Goal: Task Accomplishment & Management: Complete application form

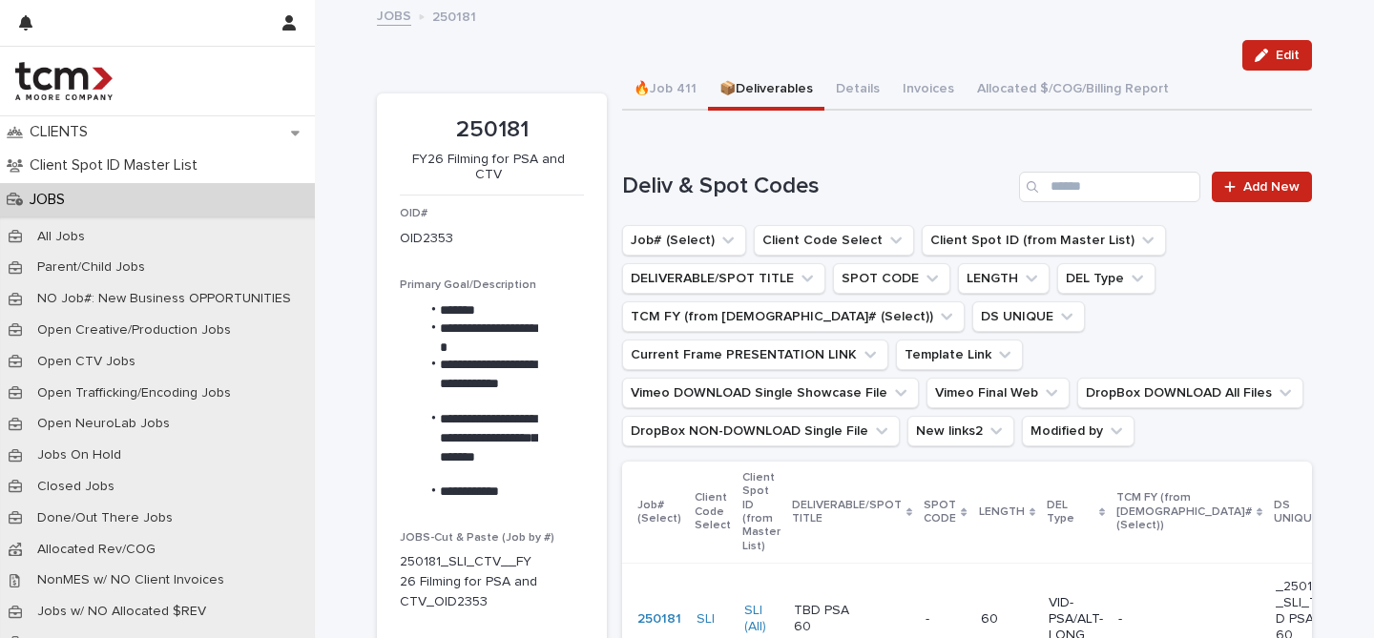
click at [60, 203] on p "JOBS" at bounding box center [51, 200] width 58 height 18
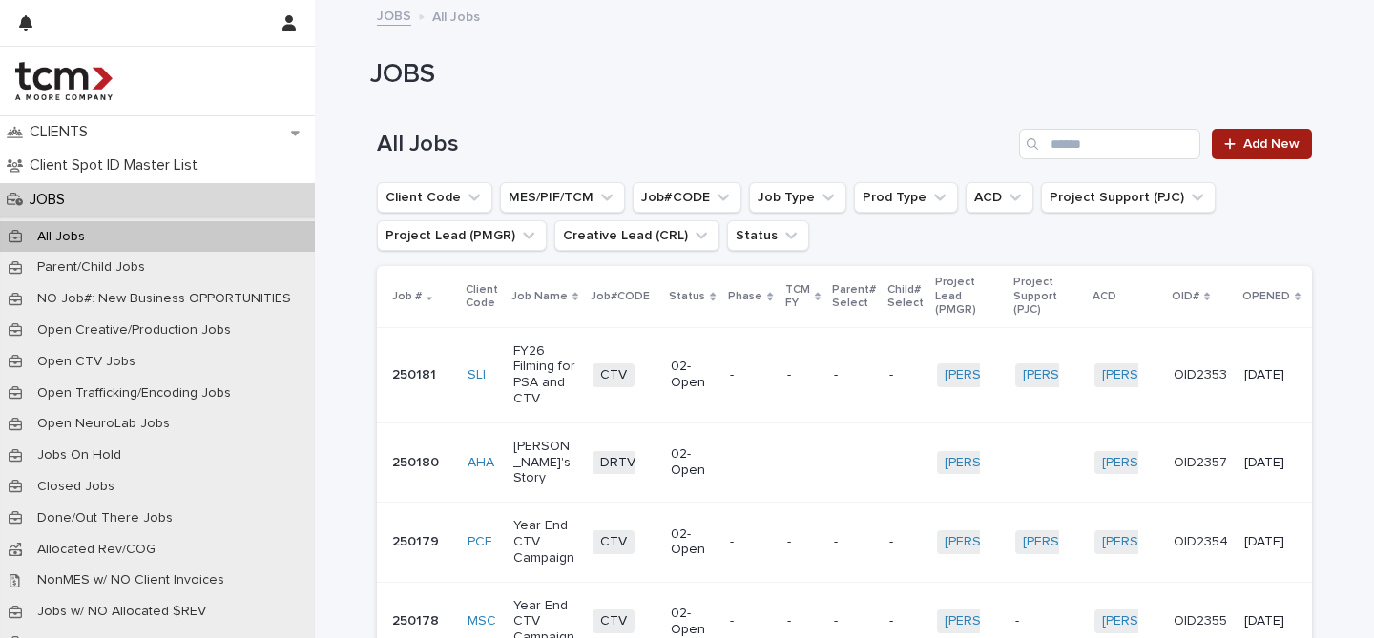
click at [1240, 152] on link "Add New" at bounding box center [1262, 144] width 100 height 31
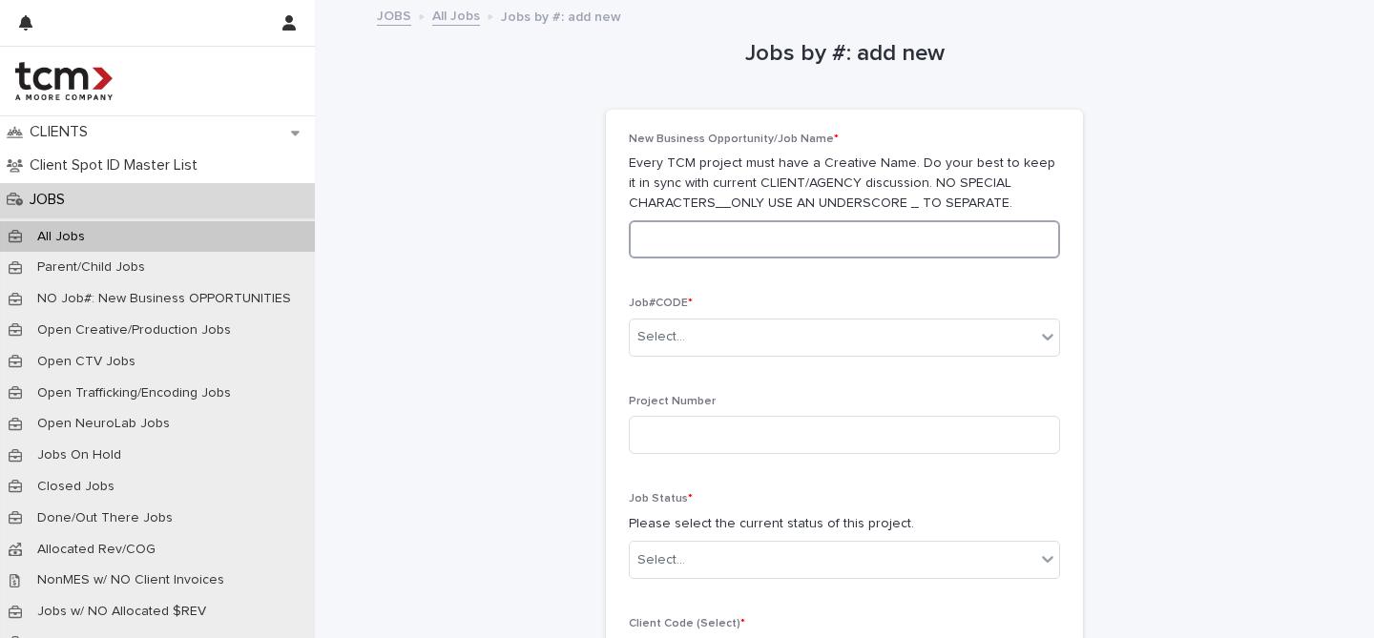
click at [715, 237] on input at bounding box center [844, 239] width 431 height 38
type input "**********"
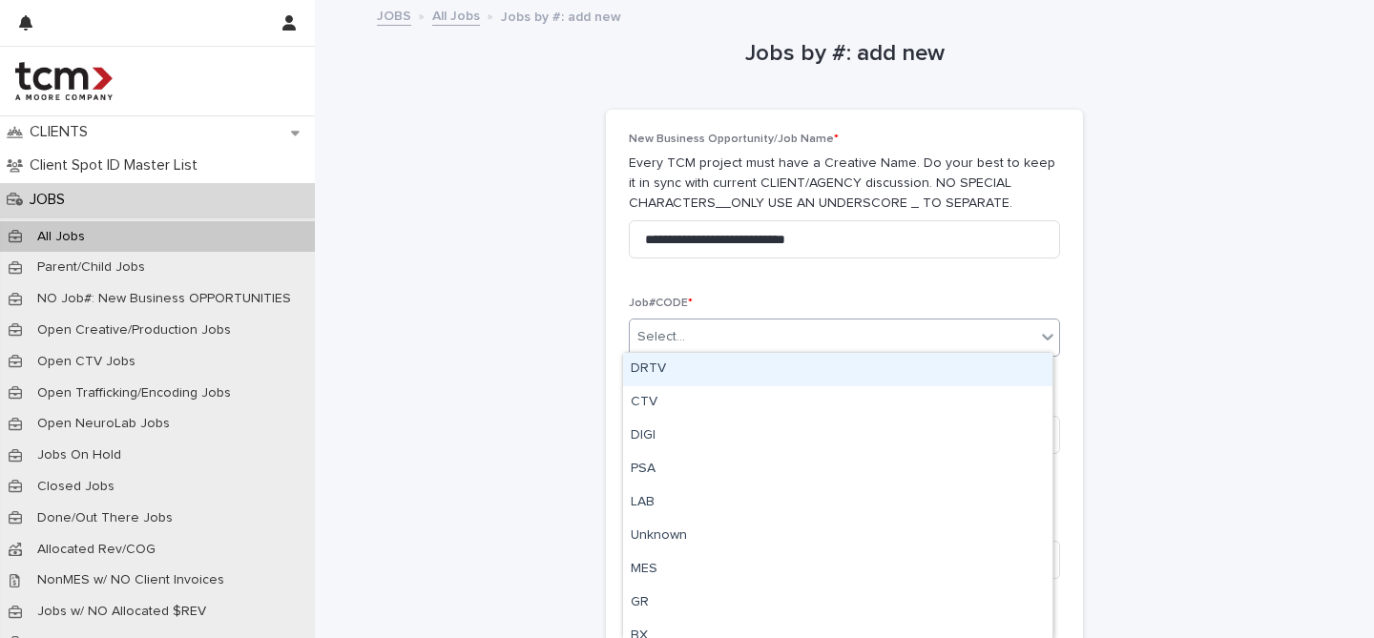
click at [679, 349] on div "Select..." at bounding box center [844, 338] width 431 height 38
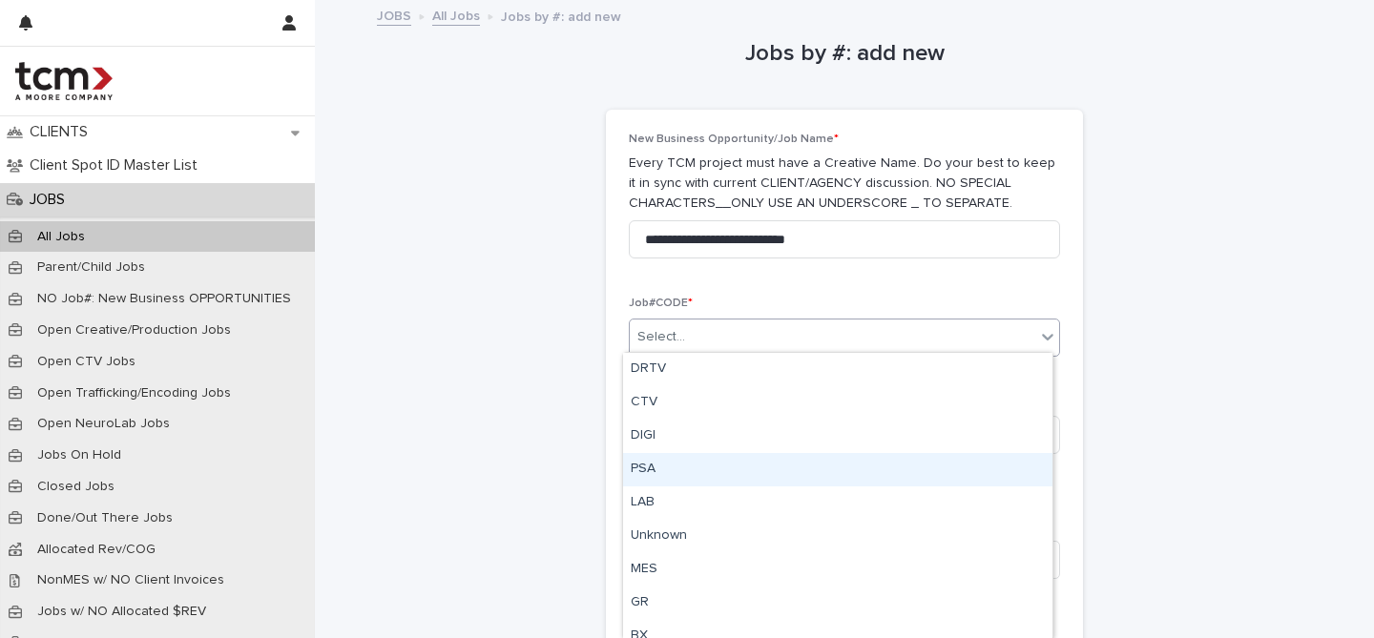
click at [670, 473] on div "PSA" at bounding box center [837, 469] width 429 height 33
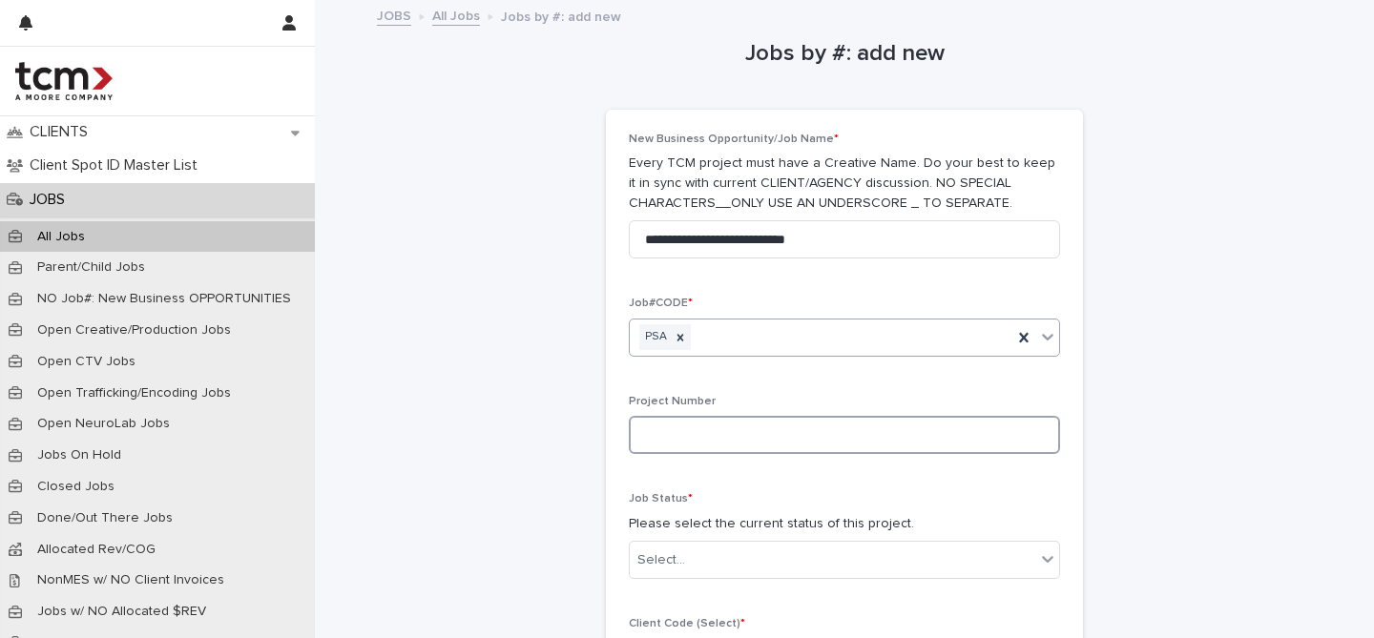
click at [698, 419] on input at bounding box center [844, 435] width 431 height 38
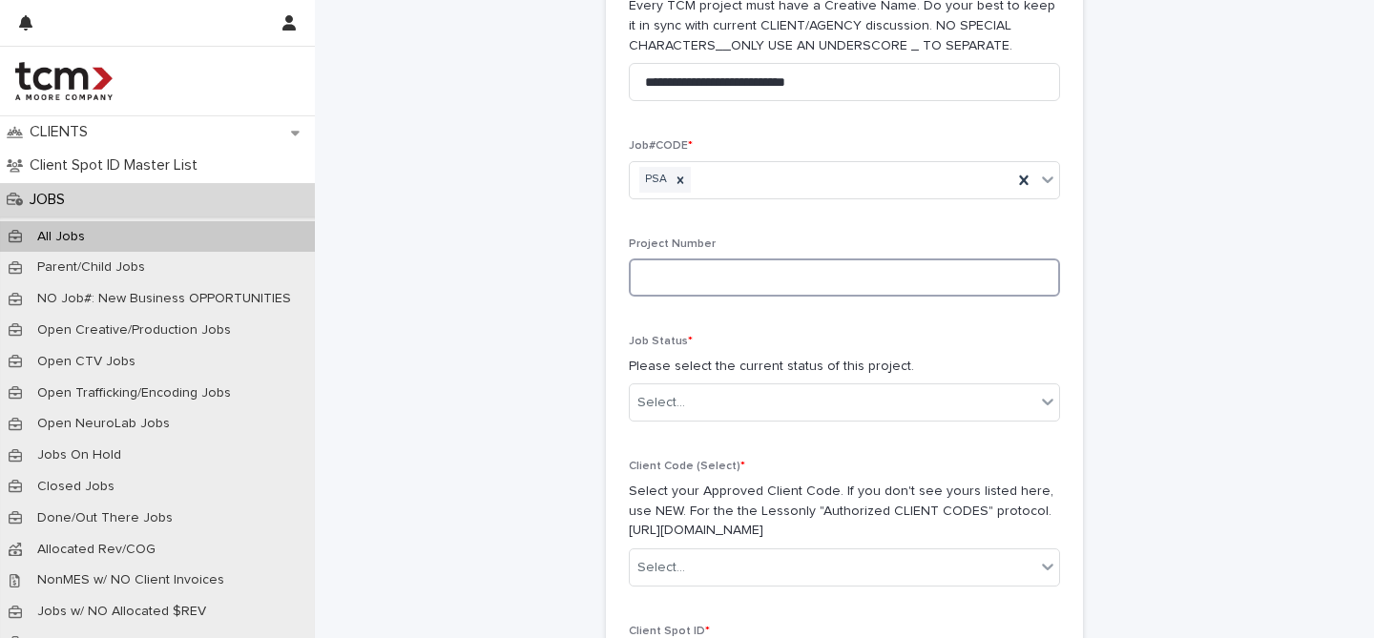
scroll to position [182, 0]
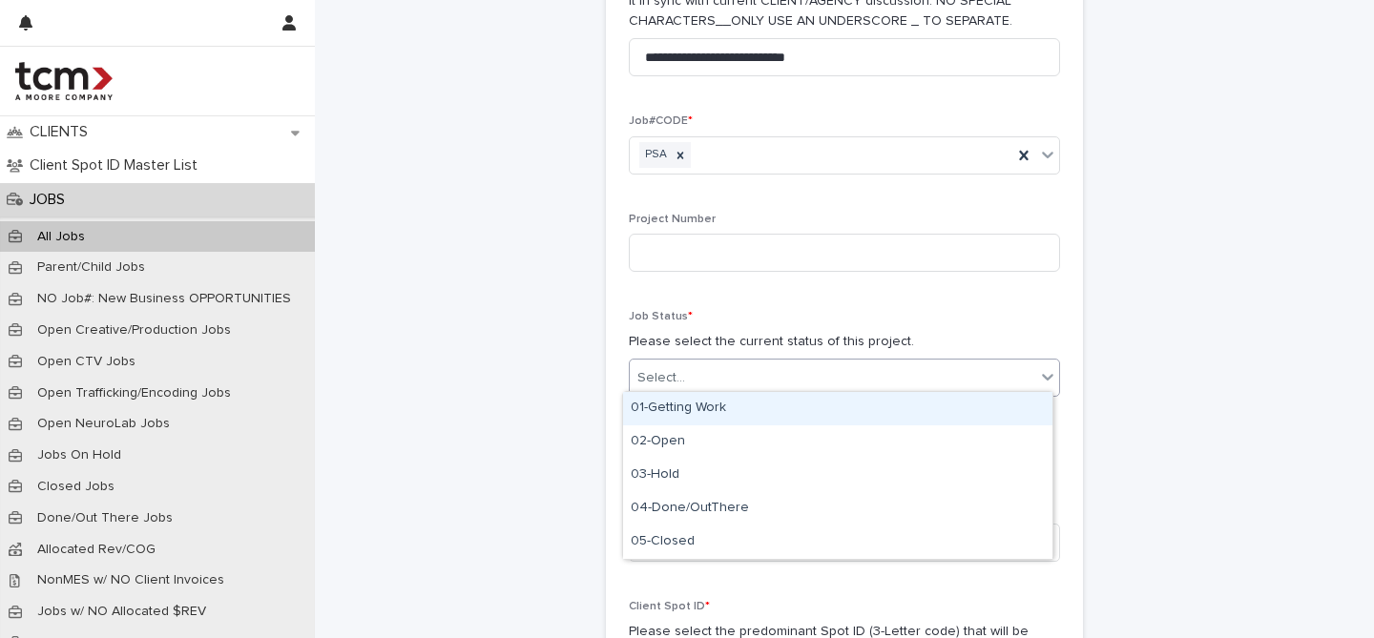
click at [690, 385] on div "Select..." at bounding box center [833, 378] width 406 height 31
click at [664, 412] on div "01-Getting Work" at bounding box center [837, 408] width 429 height 33
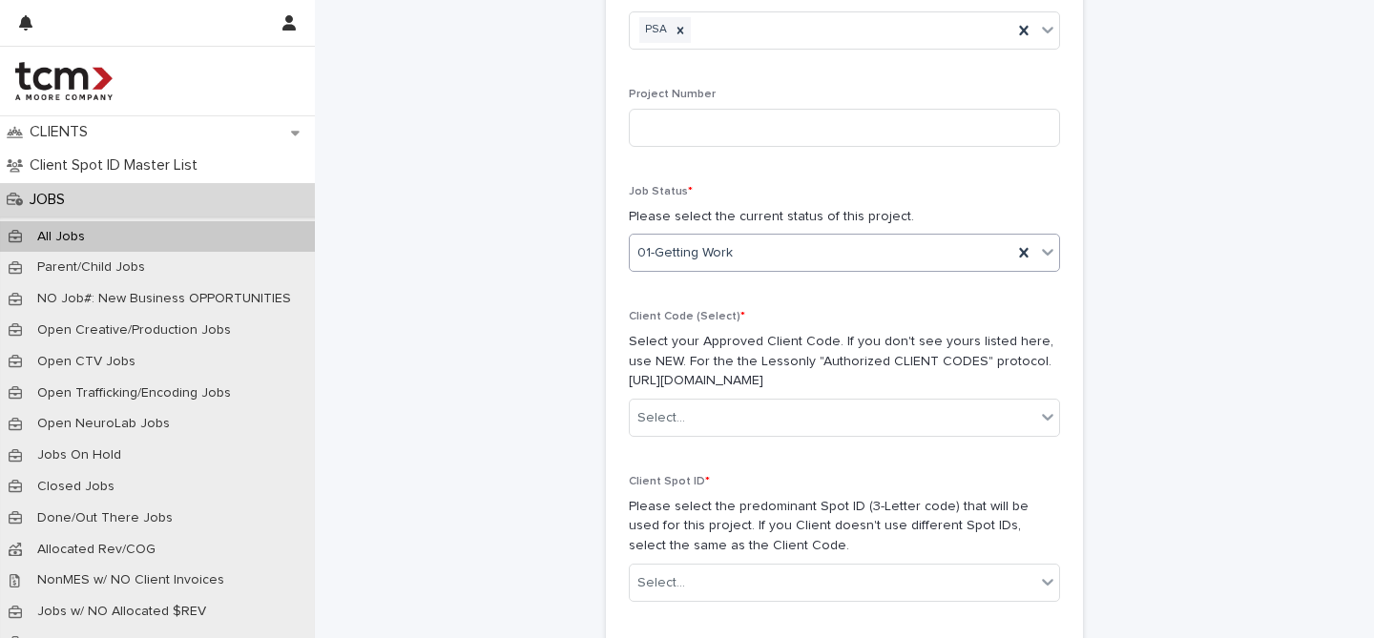
scroll to position [315, 0]
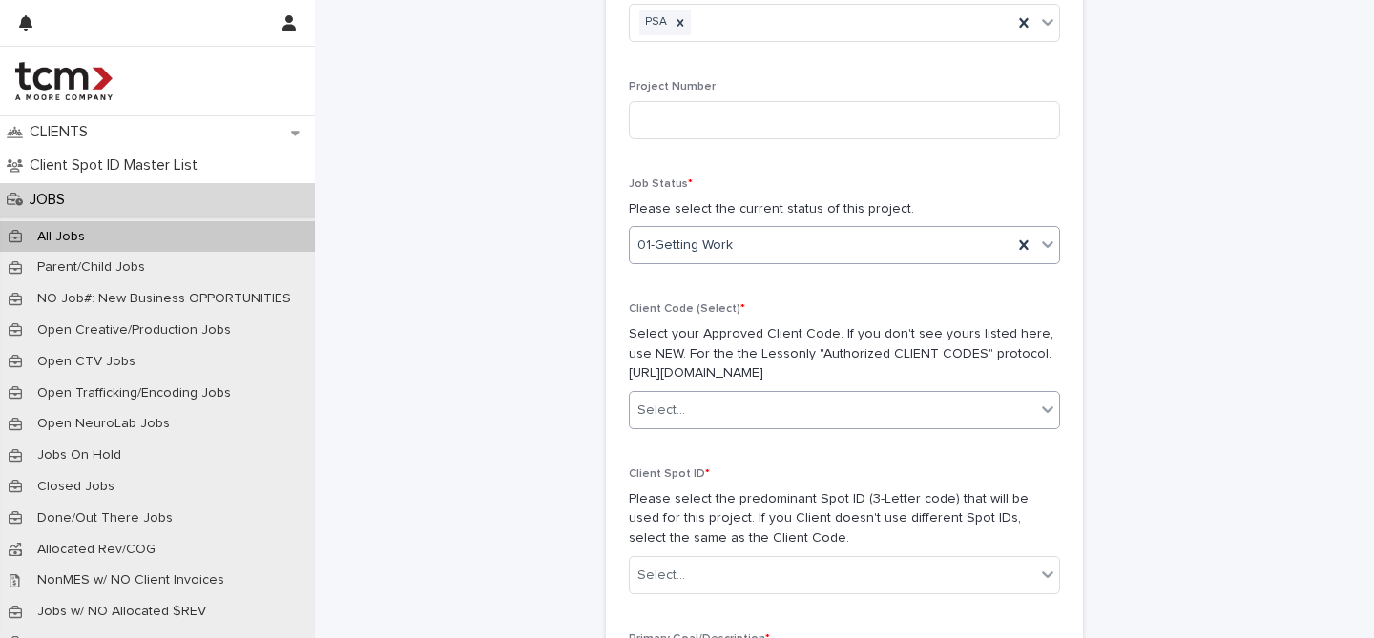
click at [698, 406] on div "Select..." at bounding box center [833, 410] width 406 height 31
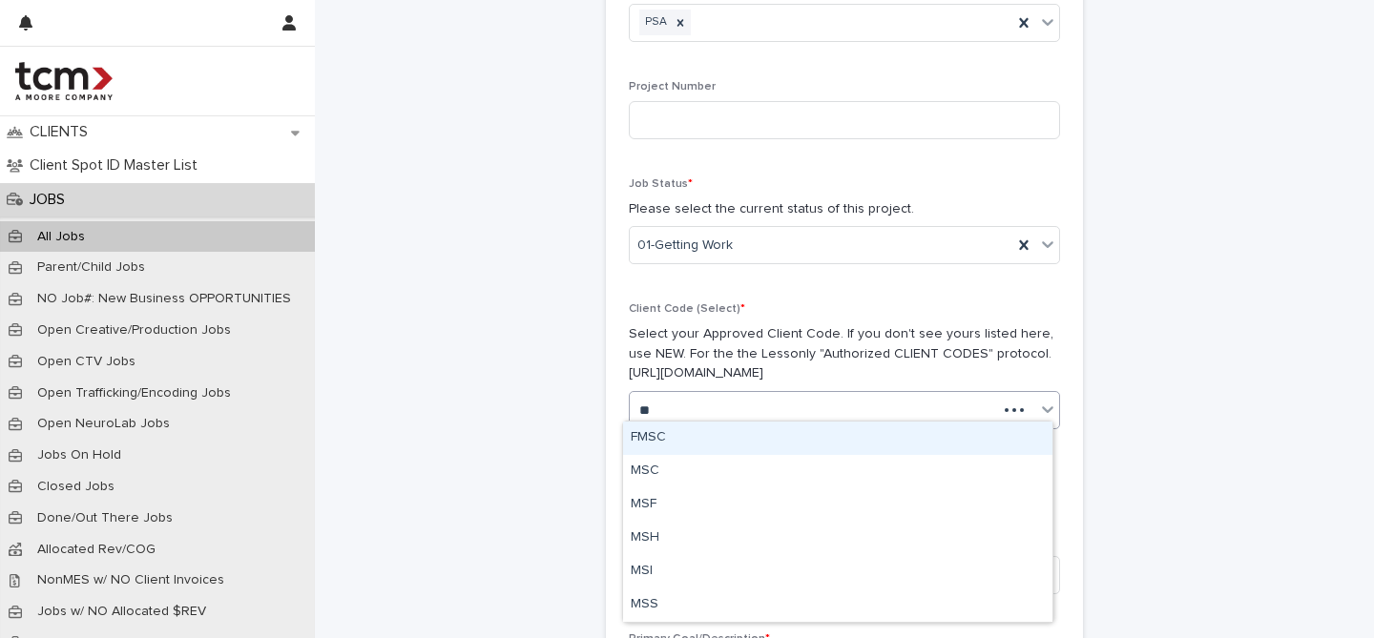
type input "***"
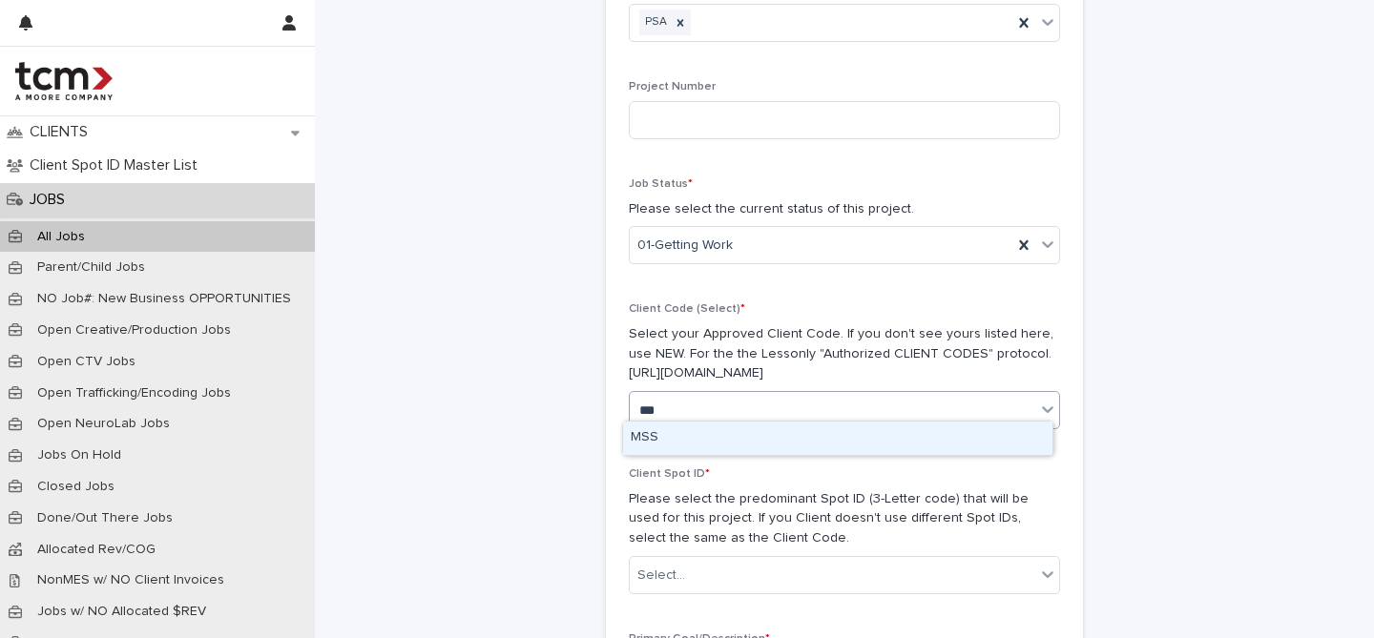
click at [693, 432] on div "MSS" at bounding box center [837, 438] width 429 height 33
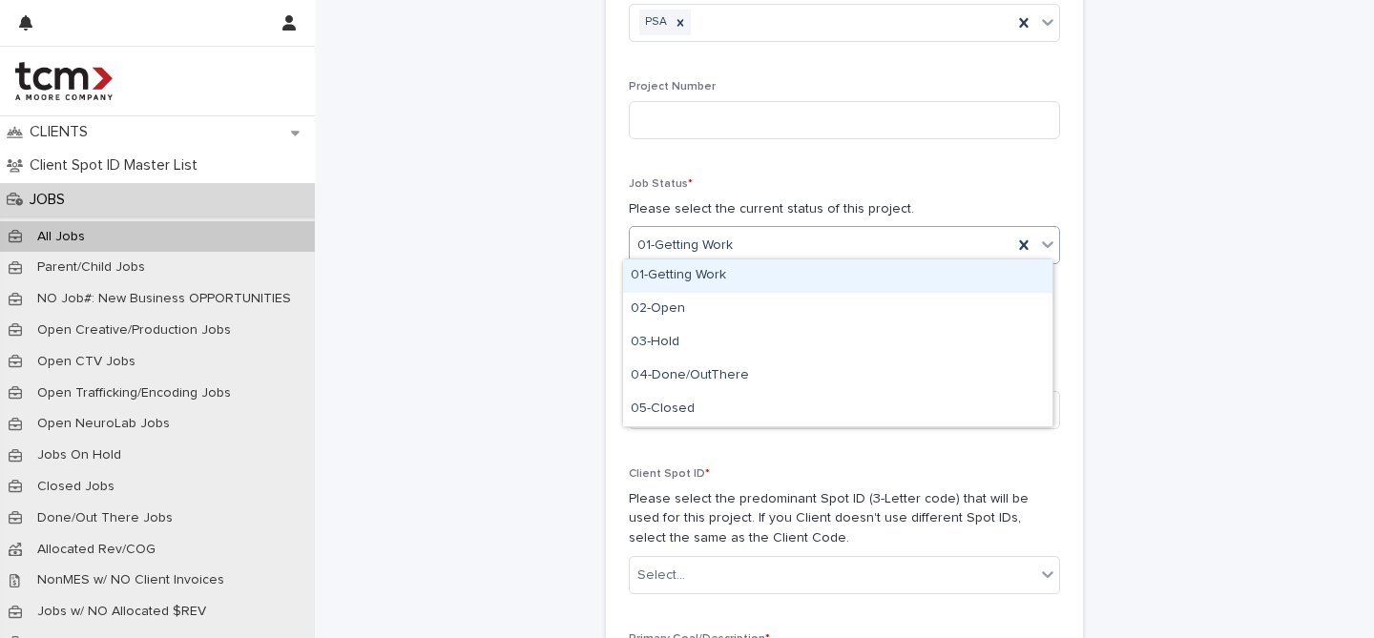
click at [743, 242] on div "01-Getting Work" at bounding box center [821, 245] width 383 height 31
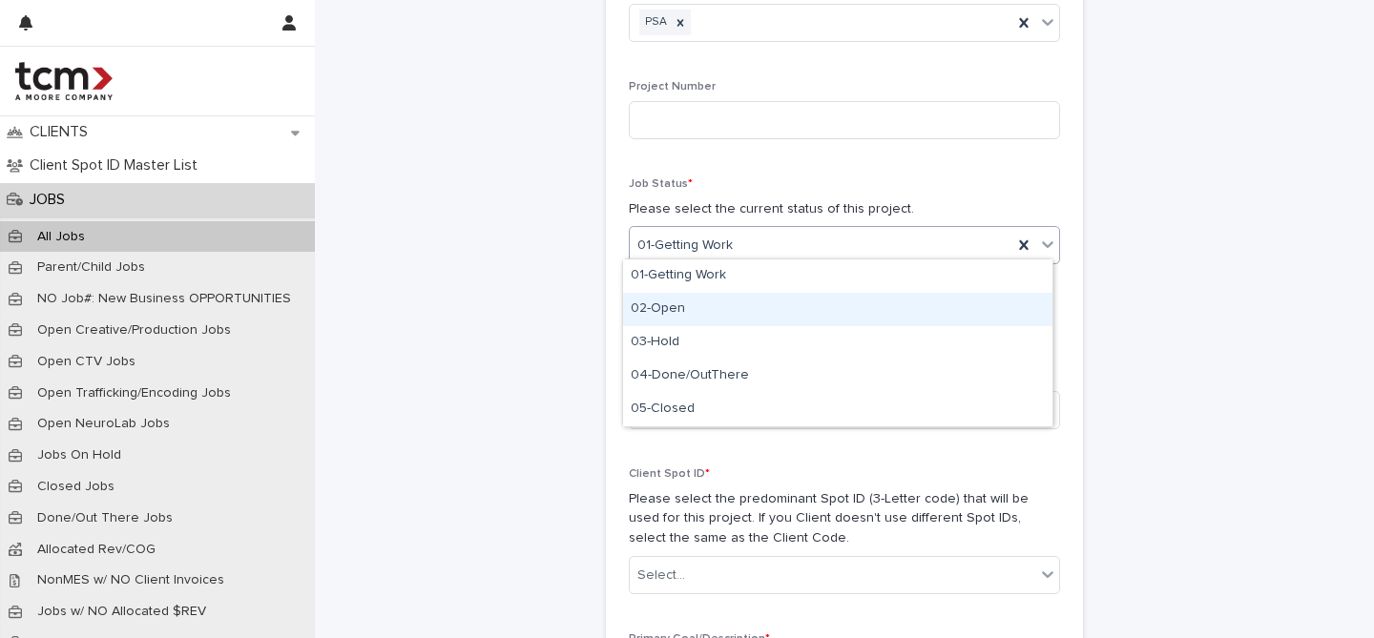
click at [727, 295] on div "02-Open" at bounding box center [837, 309] width 429 height 33
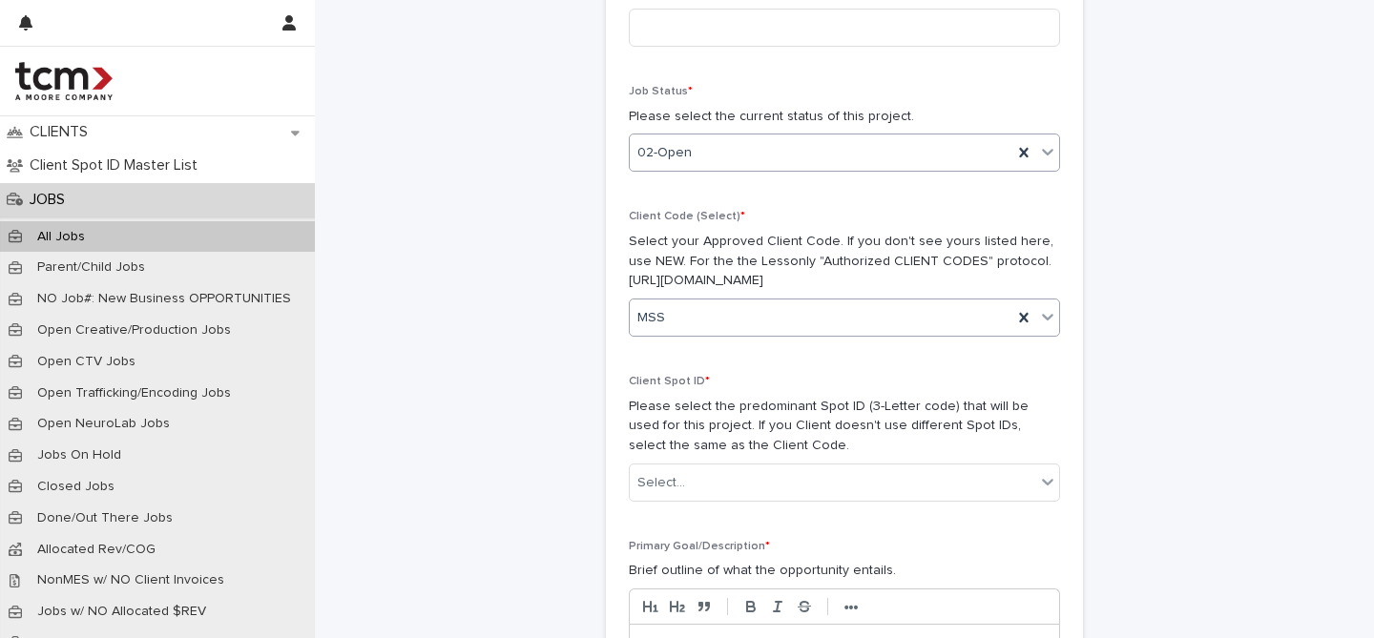
scroll to position [427, 0]
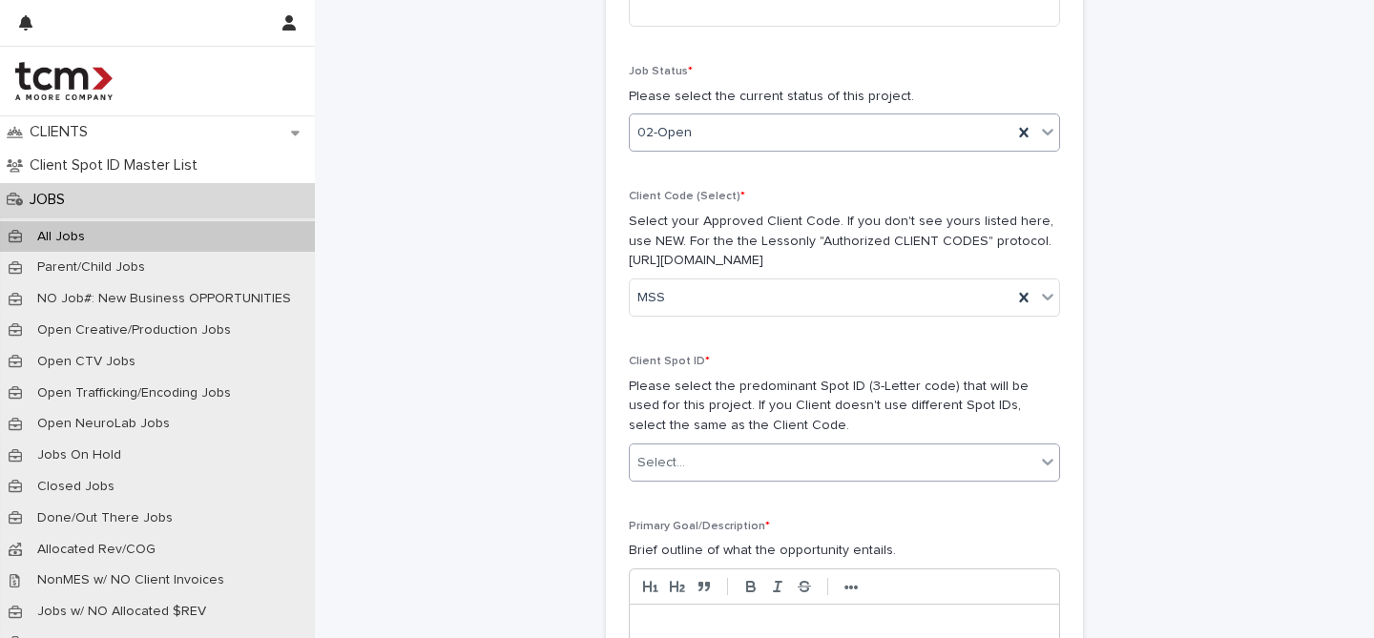
click at [722, 453] on div "Select..." at bounding box center [833, 463] width 406 height 31
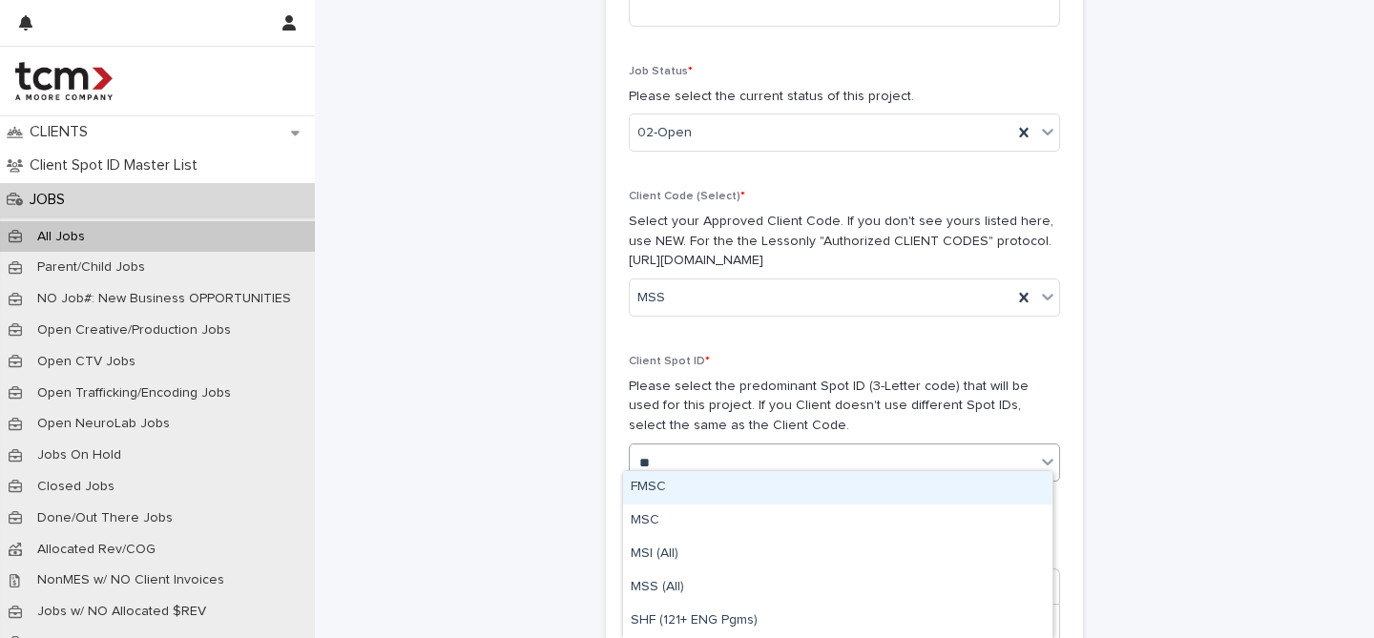
type input "***"
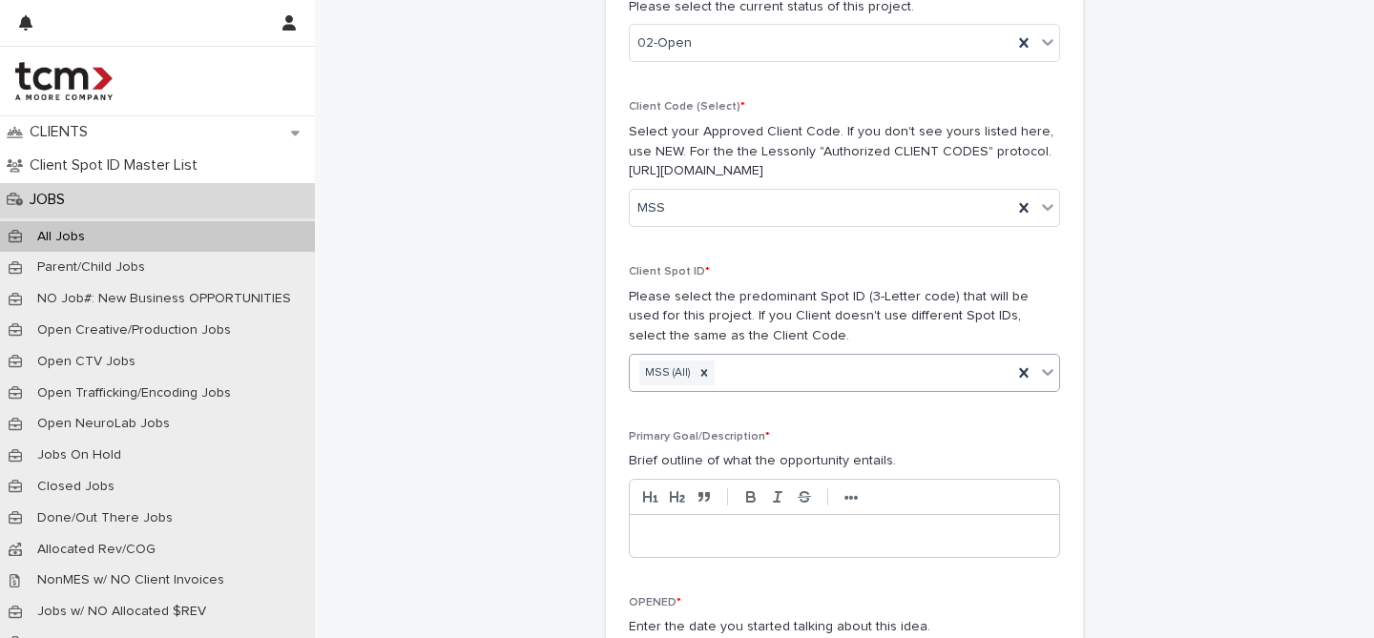
scroll to position [534, 0]
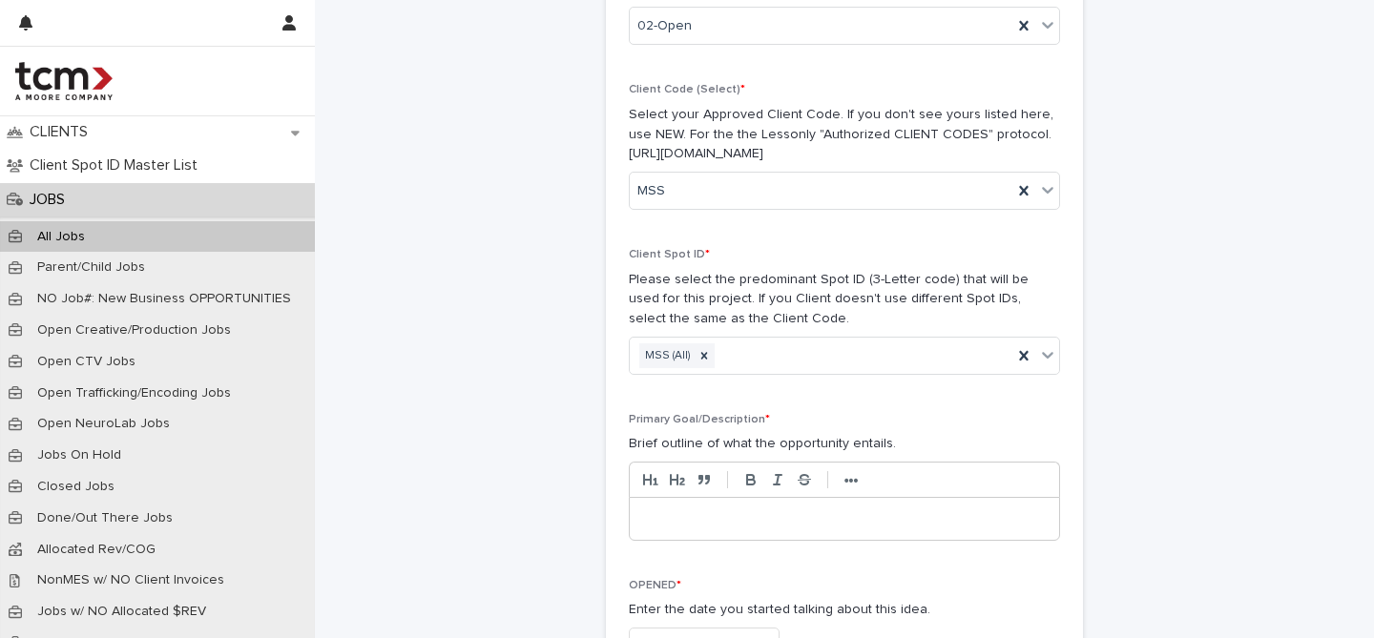
click at [719, 510] on p at bounding box center [844, 519] width 401 height 19
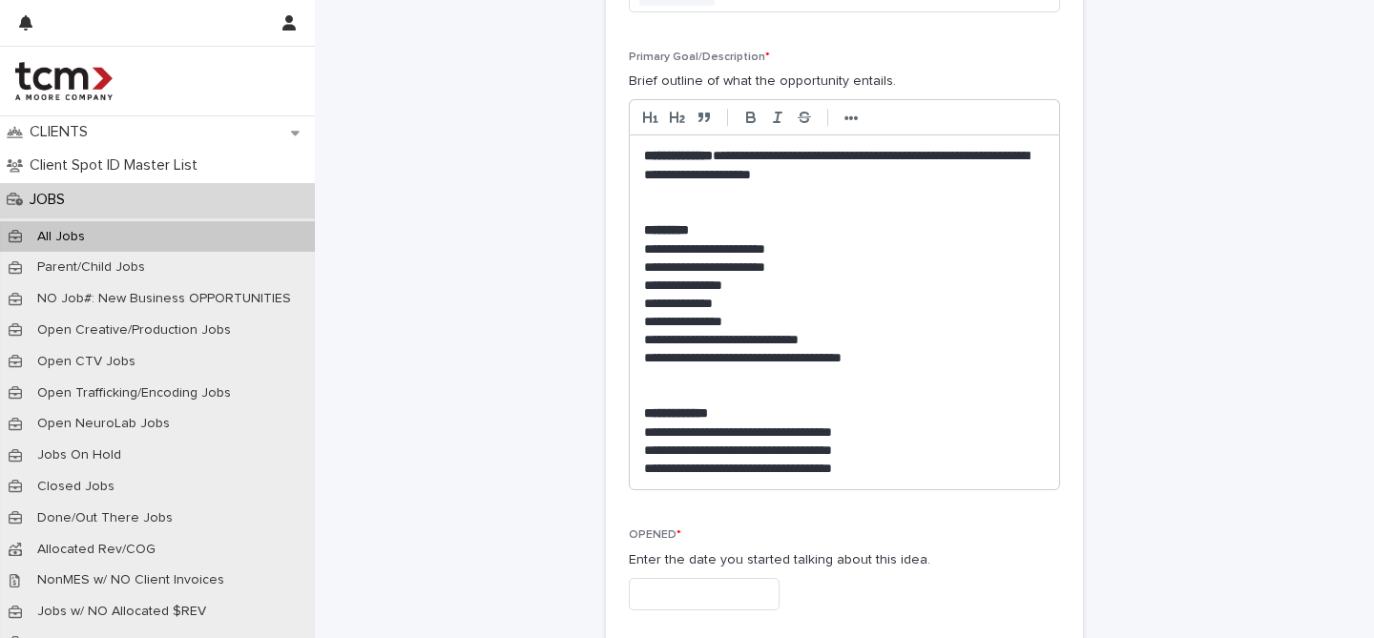
scroll to position [1076, 0]
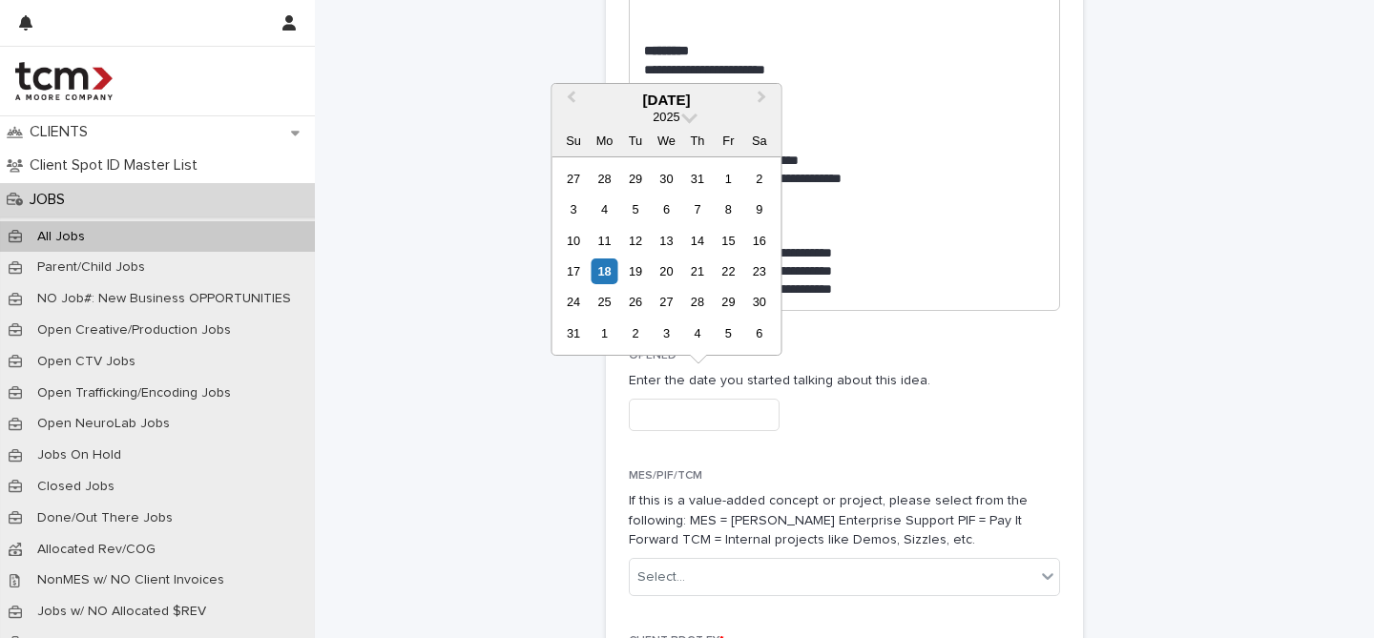
click at [726, 403] on input "text" at bounding box center [704, 415] width 151 height 33
click at [604, 281] on div "18" at bounding box center [605, 272] width 26 height 26
type input "**********"
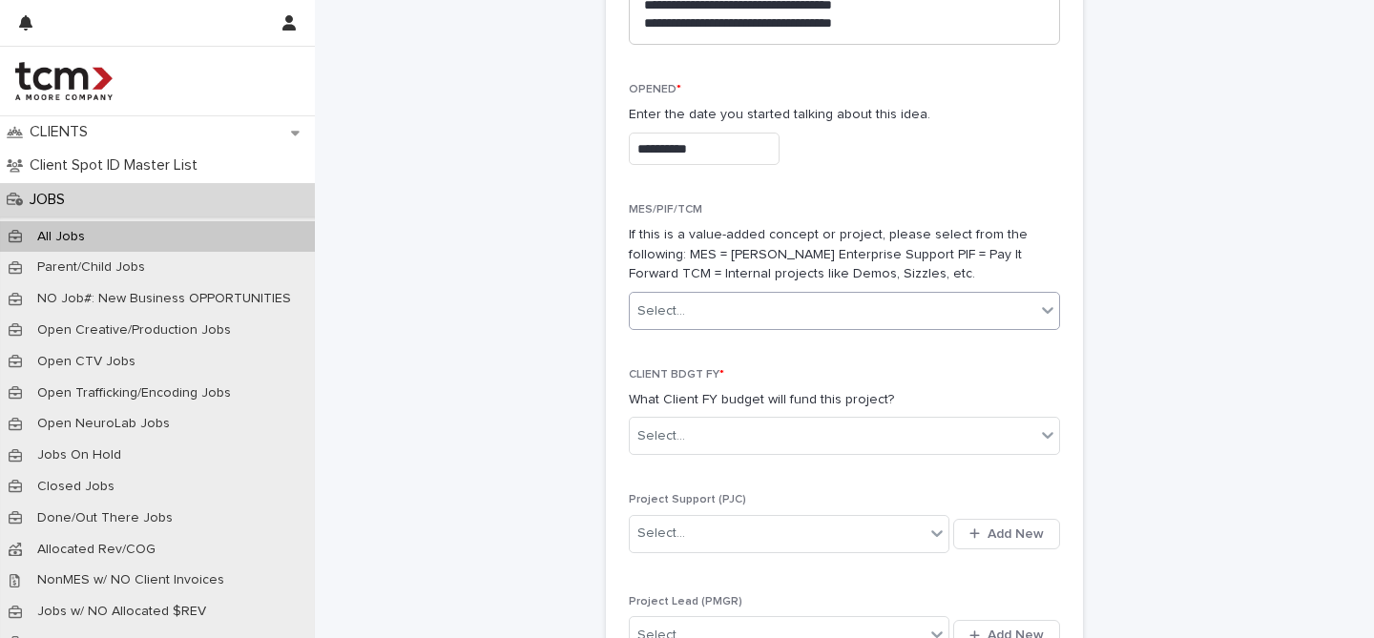
scroll to position [1344, 0]
click at [720, 391] on div "CLIENT BDGT FY * What Client FY budget will fund this project? Select..." at bounding box center [844, 418] width 431 height 102
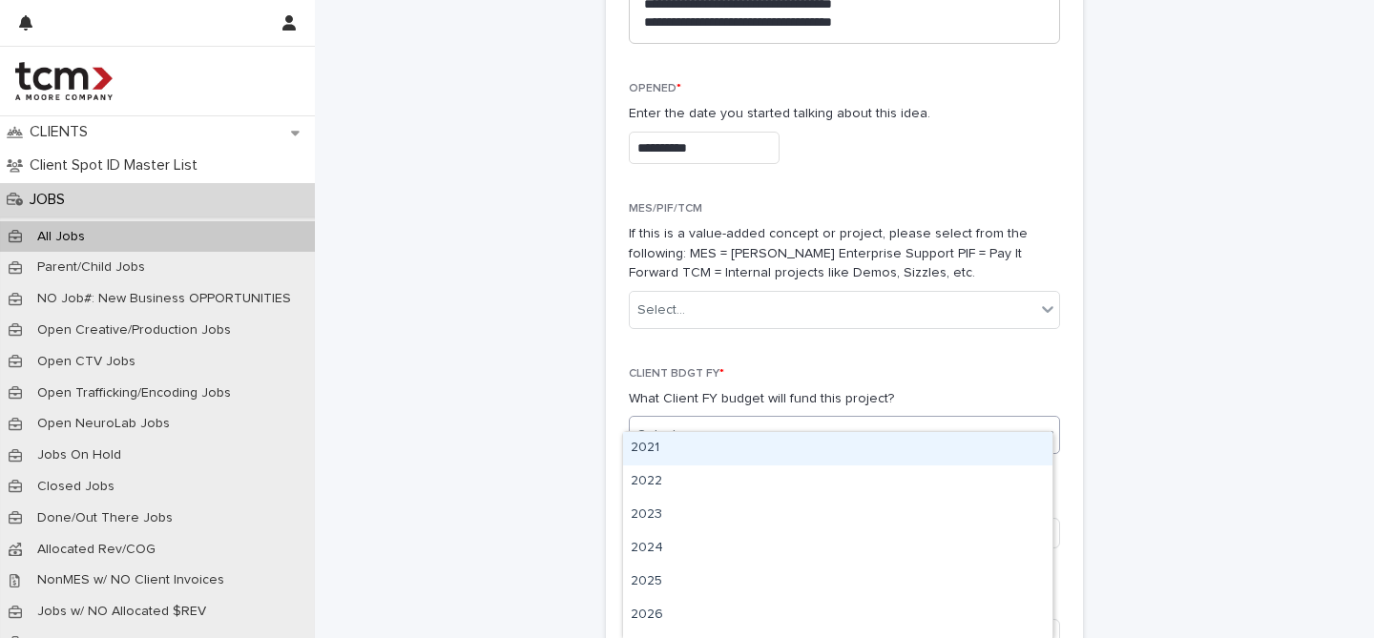
click at [719, 420] on div "Select..." at bounding box center [833, 435] width 406 height 31
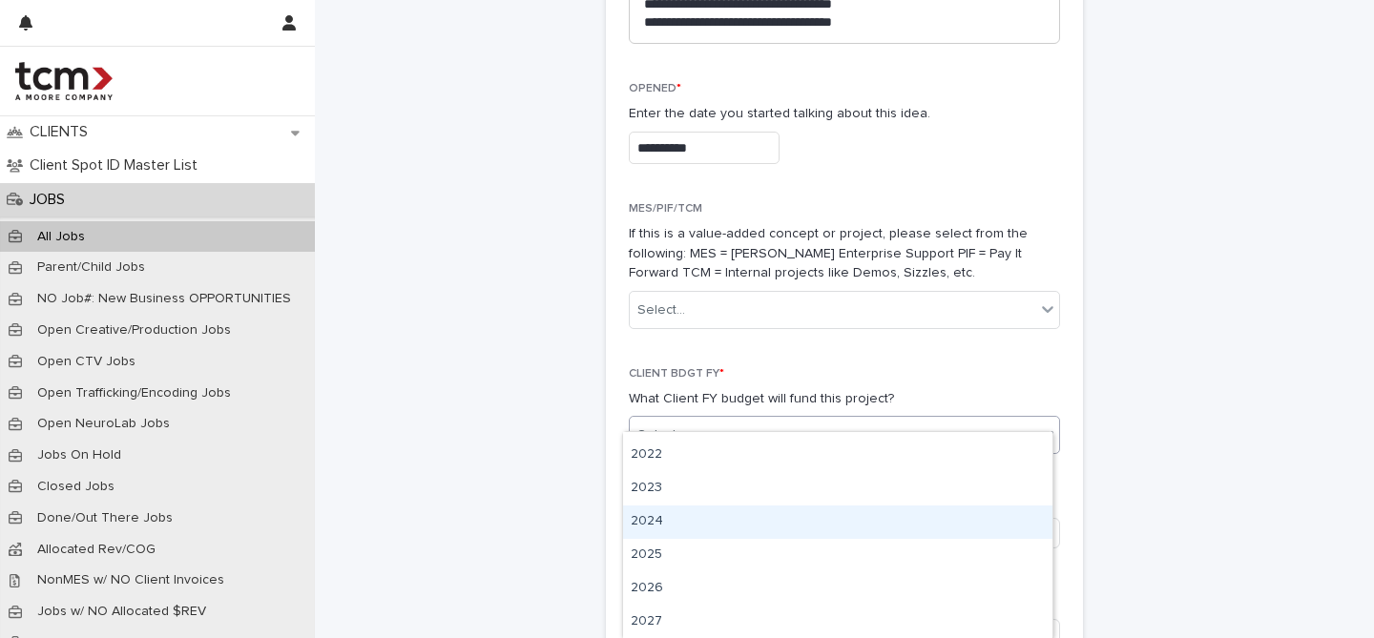
scroll to position [27, 0]
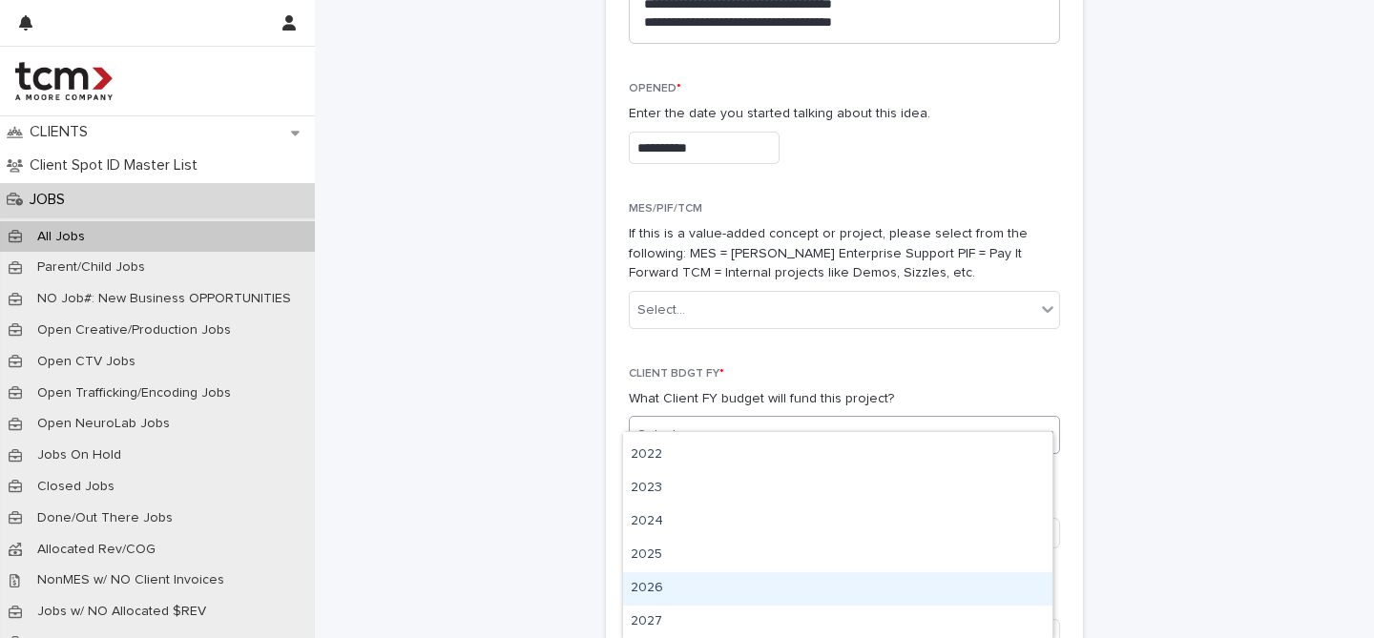
drag, startPoint x: 680, startPoint y: 576, endPoint x: 675, endPoint y: 588, distance: 12.8
click at [675, 588] on div "2026" at bounding box center [837, 589] width 429 height 33
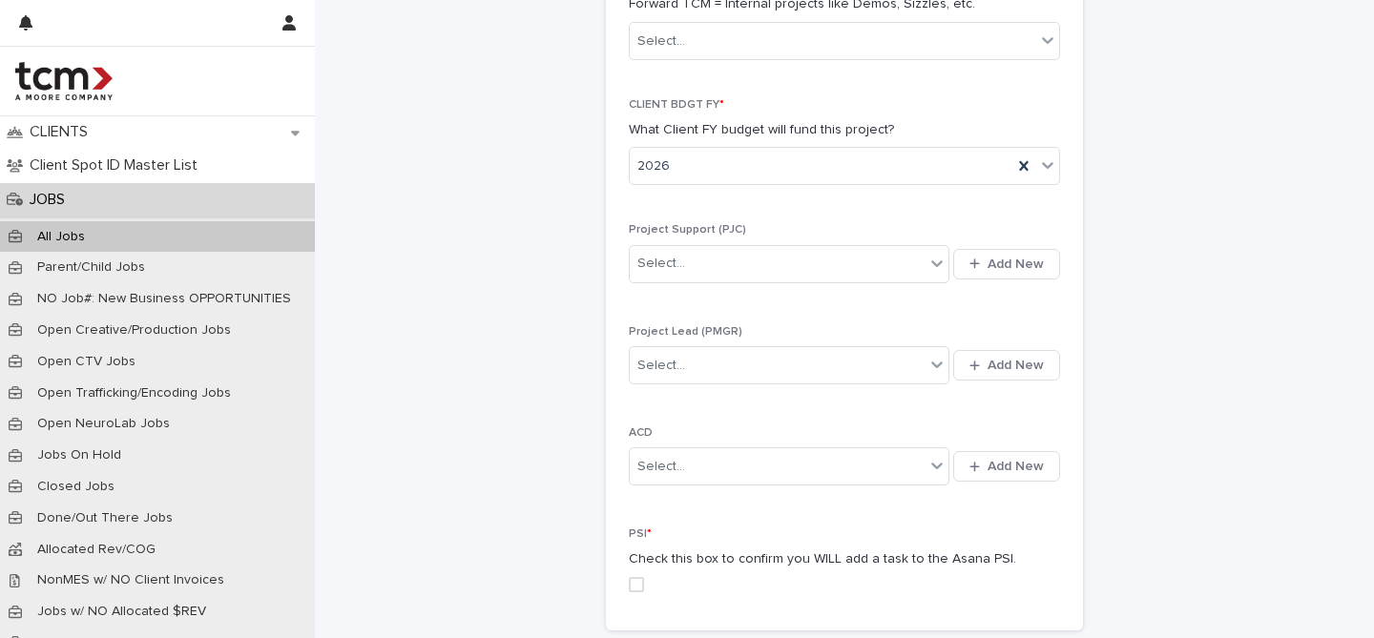
scroll to position [1646, 0]
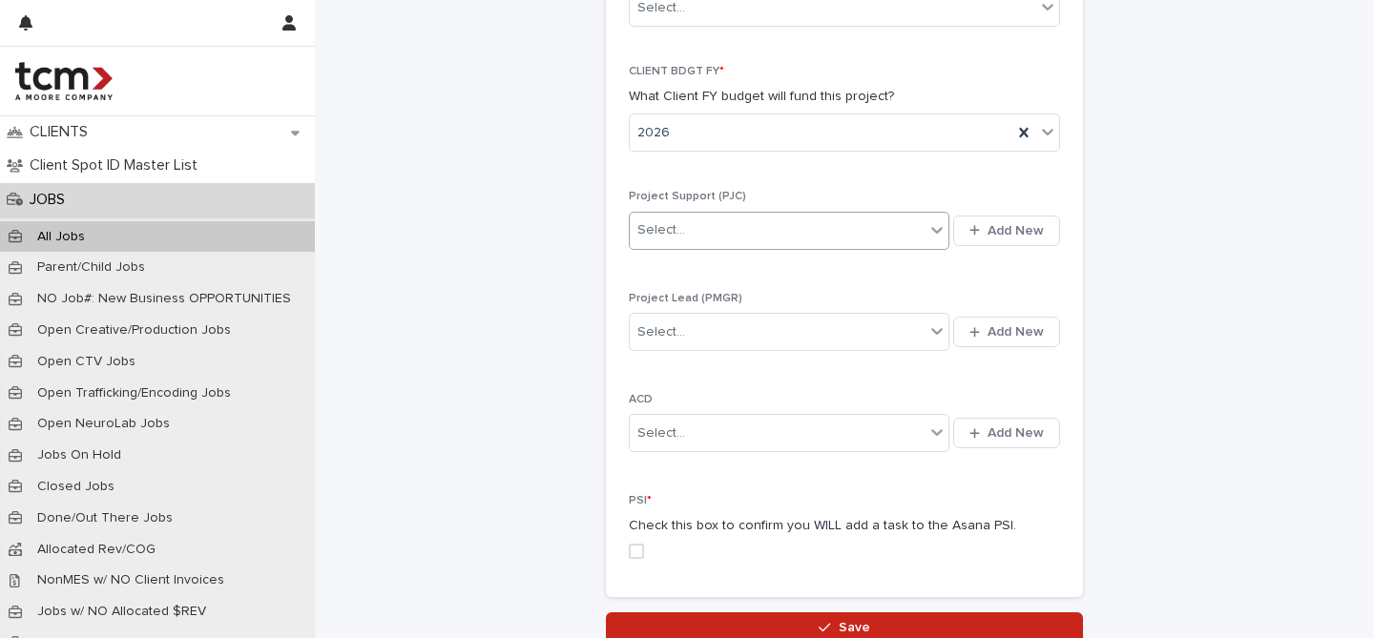
click at [703, 215] on div "Select..." at bounding box center [777, 230] width 295 height 31
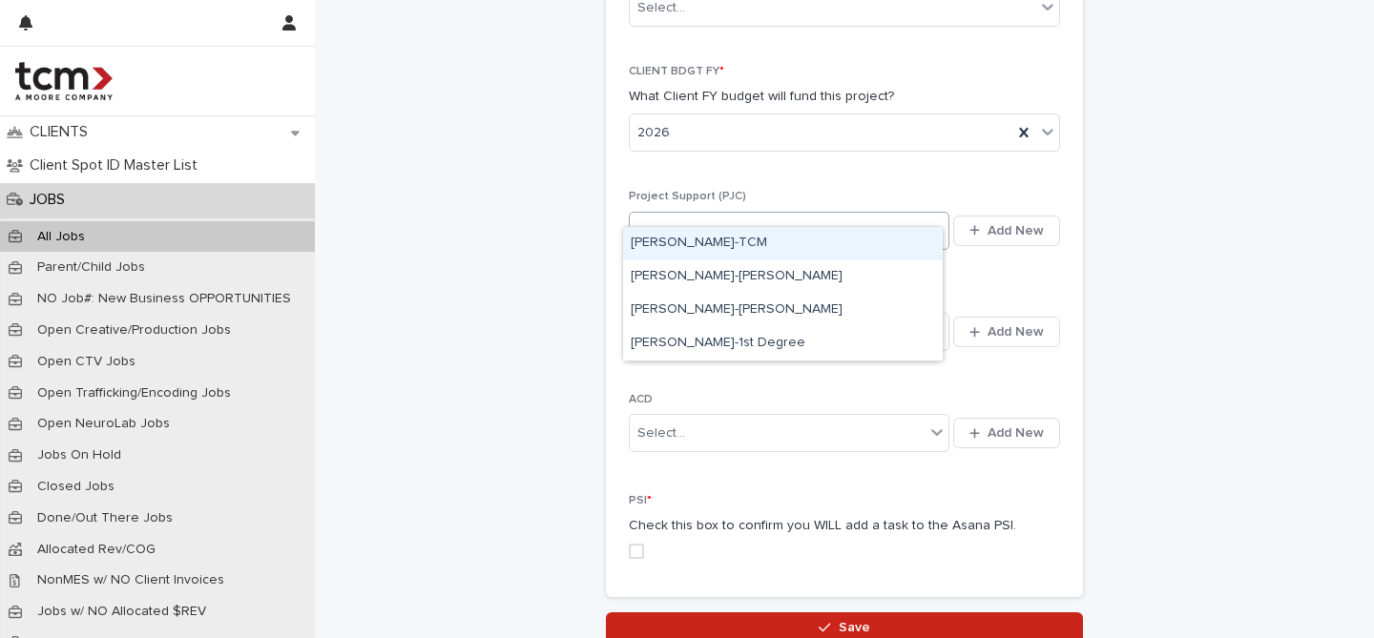
type input "****"
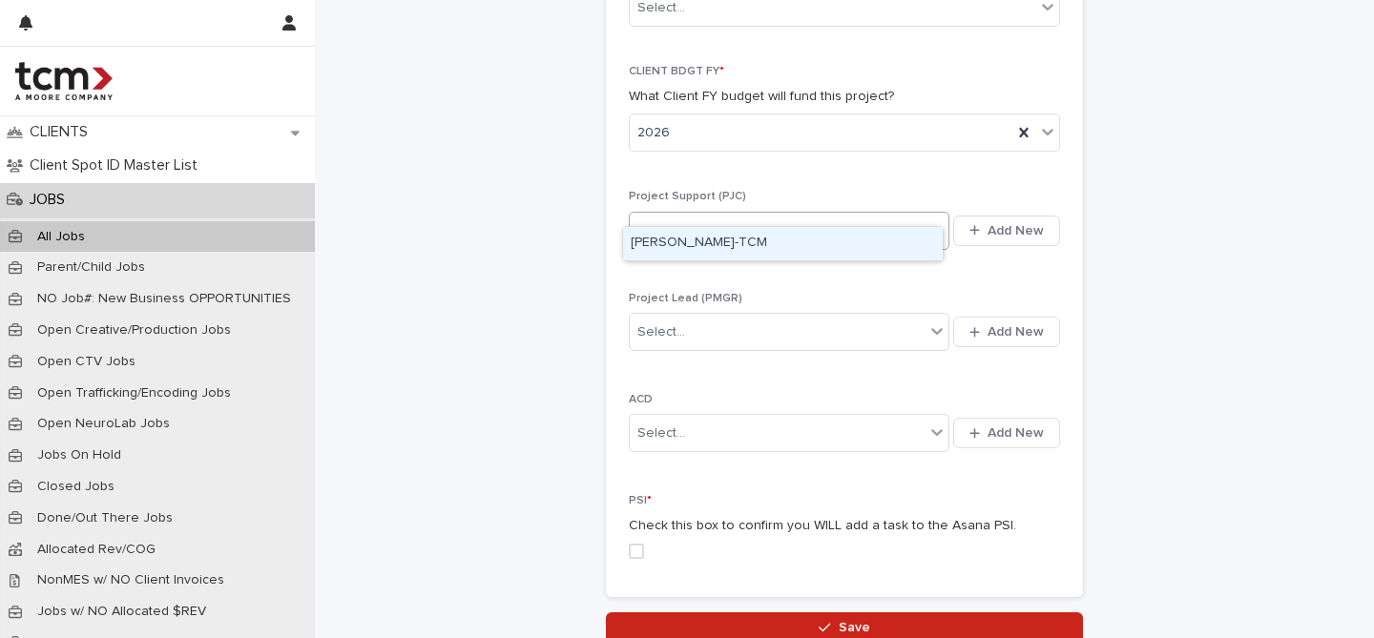
click at [727, 250] on div "[PERSON_NAME]-TCM" at bounding box center [783, 243] width 320 height 33
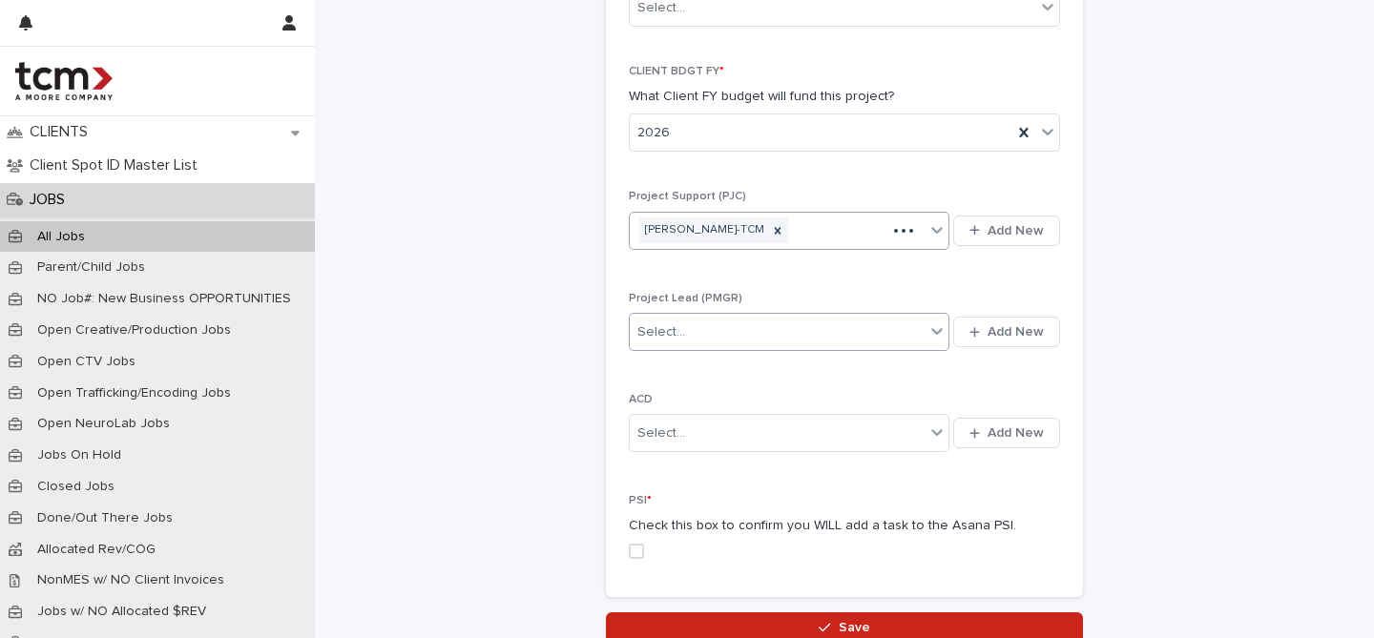
click at [721, 317] on div "Select..." at bounding box center [777, 332] width 295 height 31
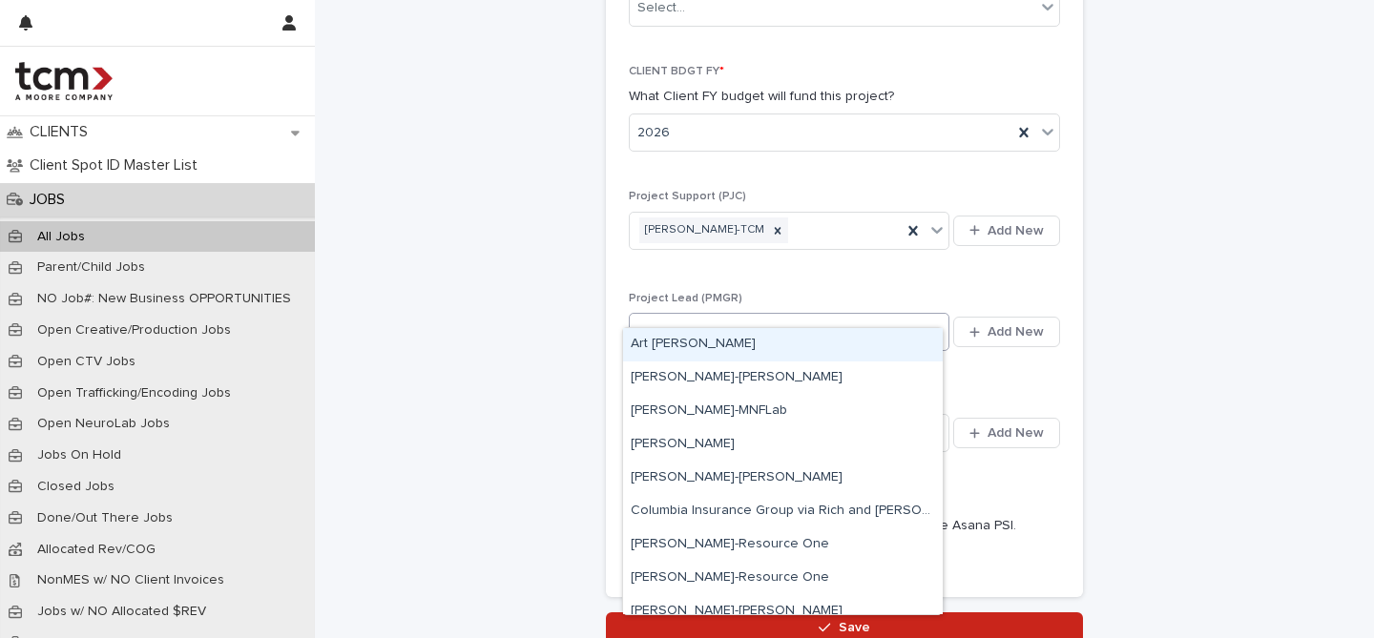
type input "****"
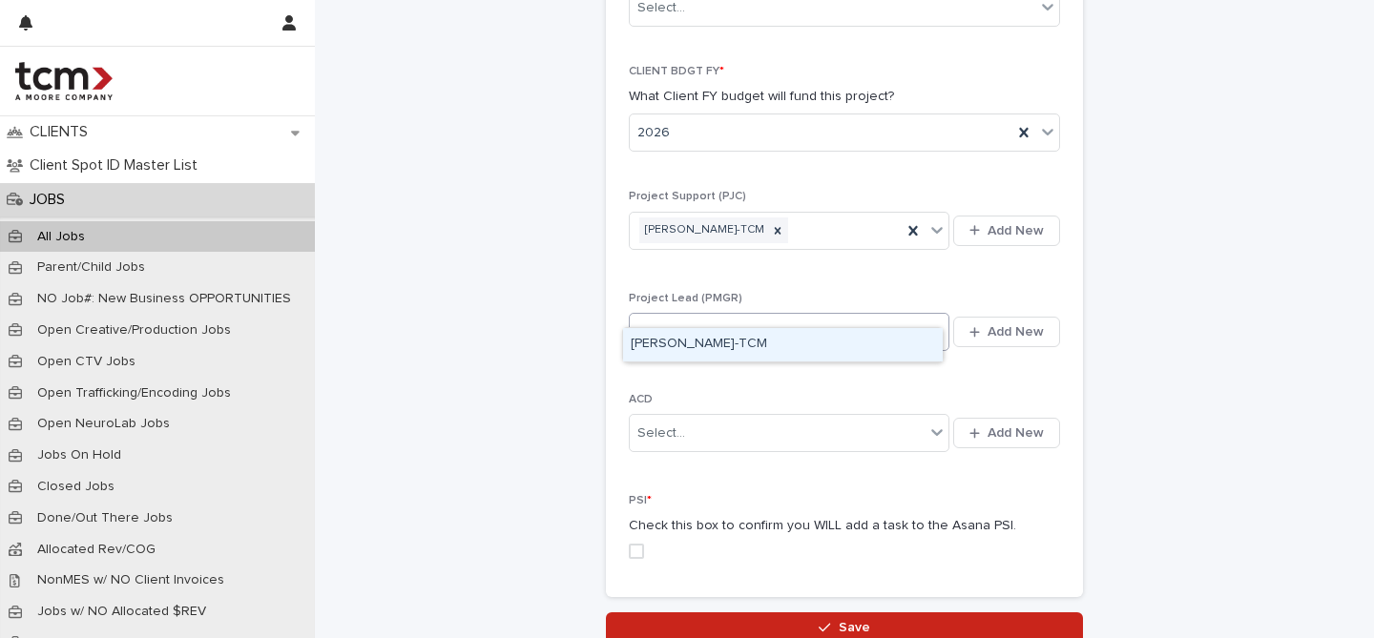
click at [711, 341] on div "[PERSON_NAME]-TCM" at bounding box center [783, 344] width 320 height 33
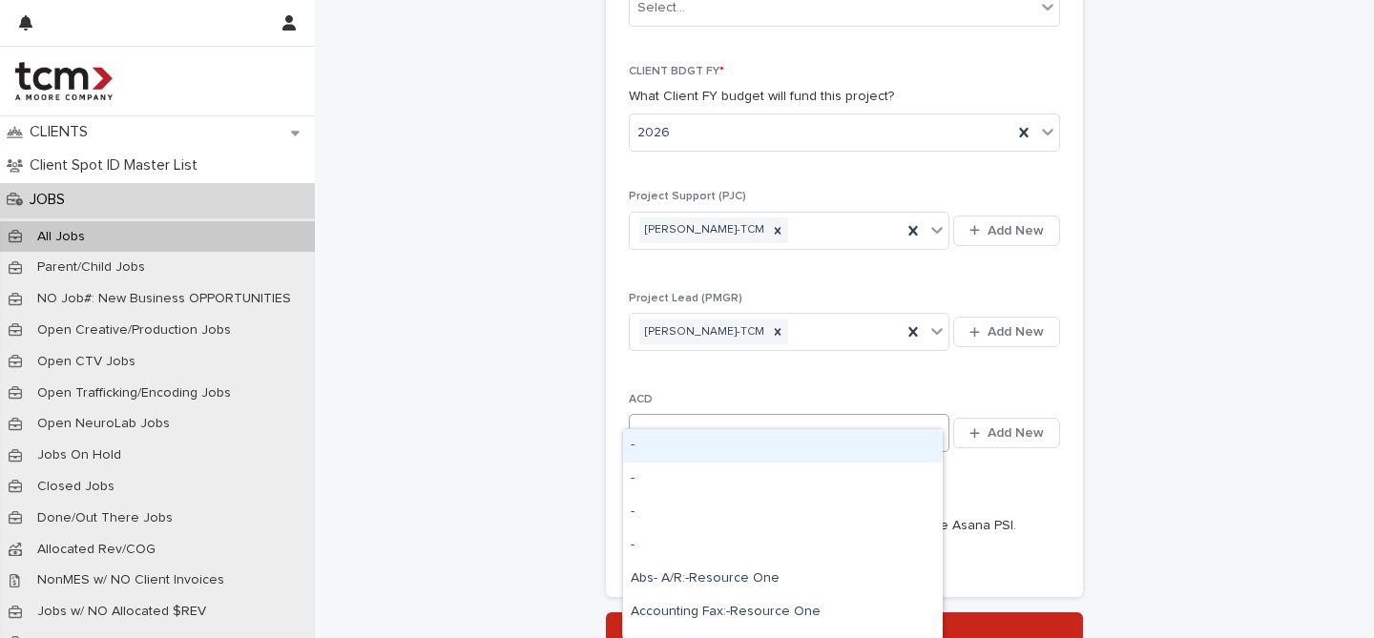
click at [686, 418] on div "Select..." at bounding box center [777, 433] width 295 height 31
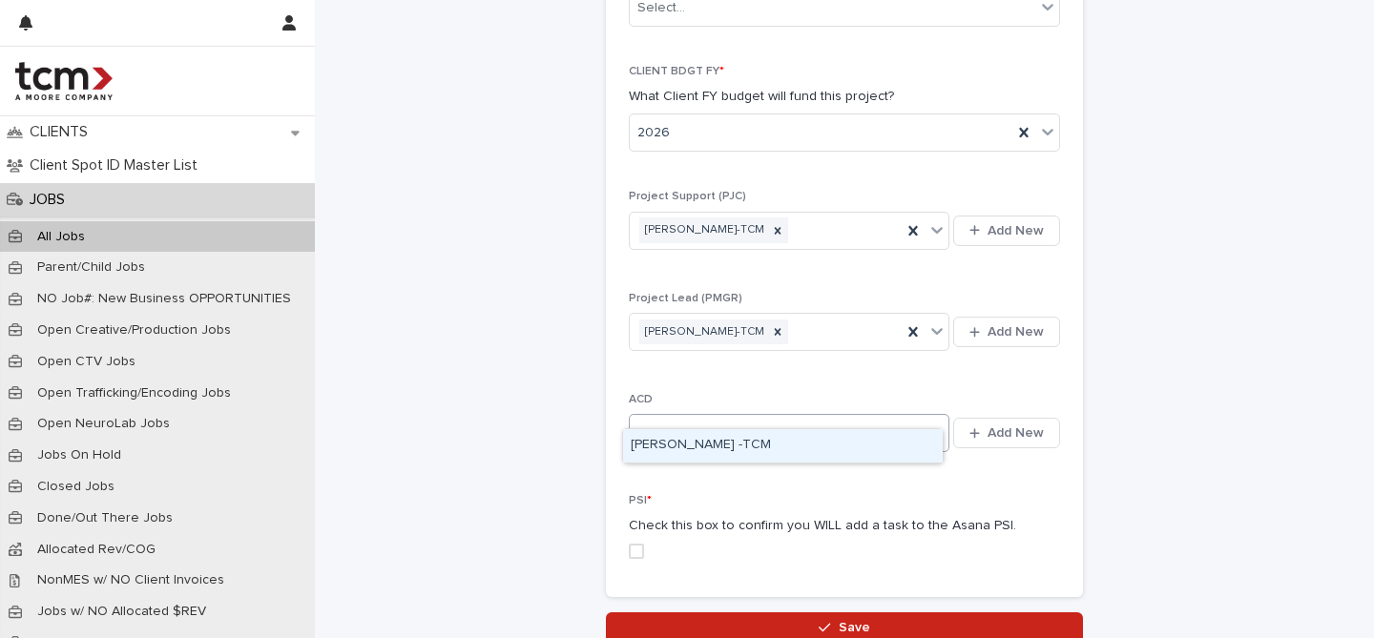
type input "*******"
click at [703, 446] on div "[PERSON_NAME] -TCM" at bounding box center [783, 445] width 320 height 33
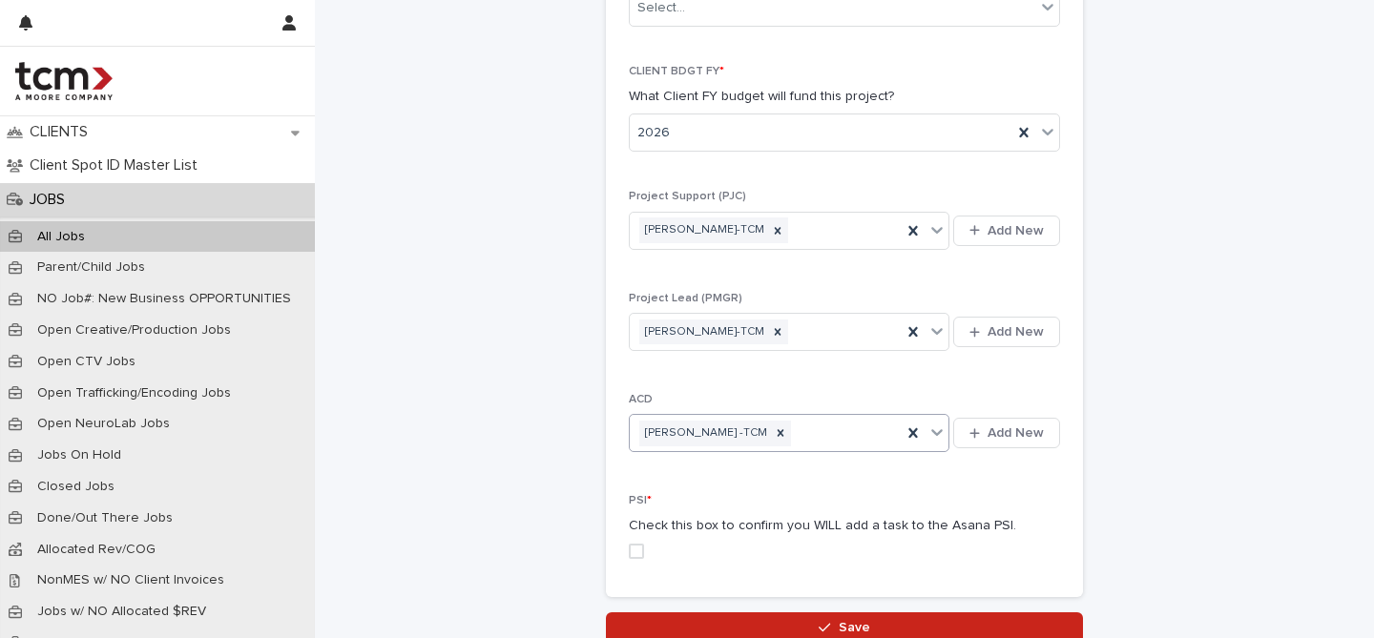
click at [631, 544] on span at bounding box center [636, 551] width 15 height 15
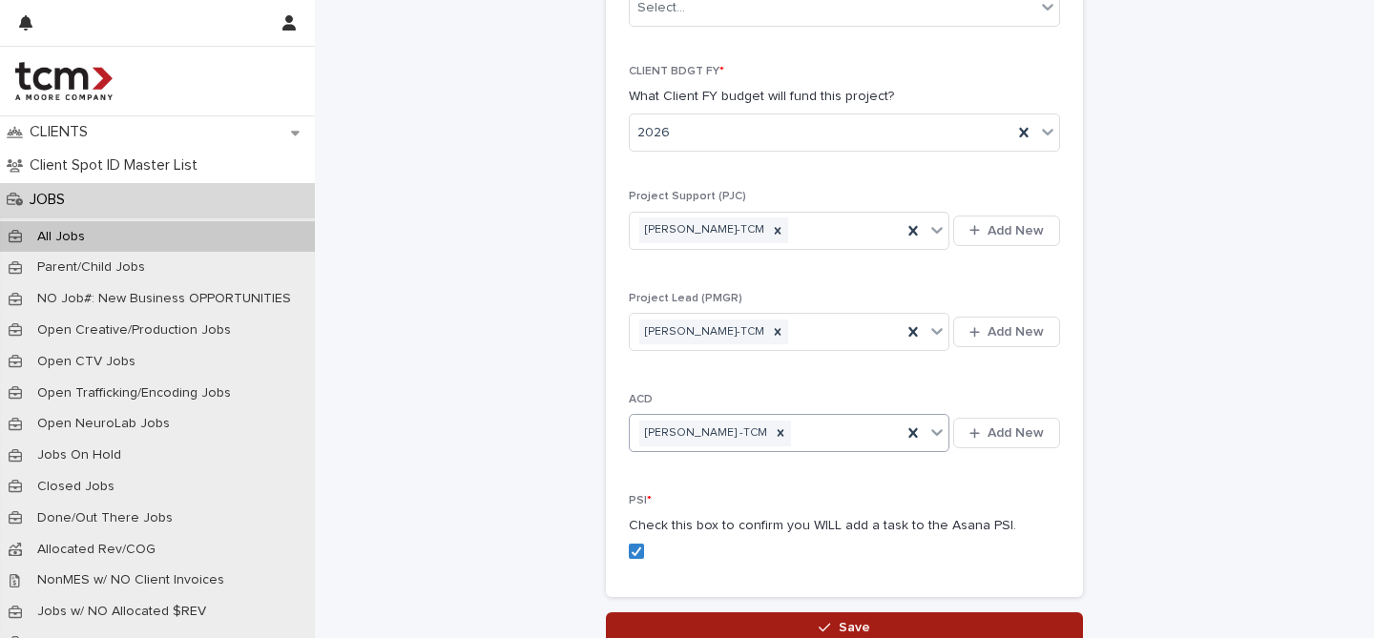
click at [677, 613] on button "Save" at bounding box center [844, 628] width 477 height 31
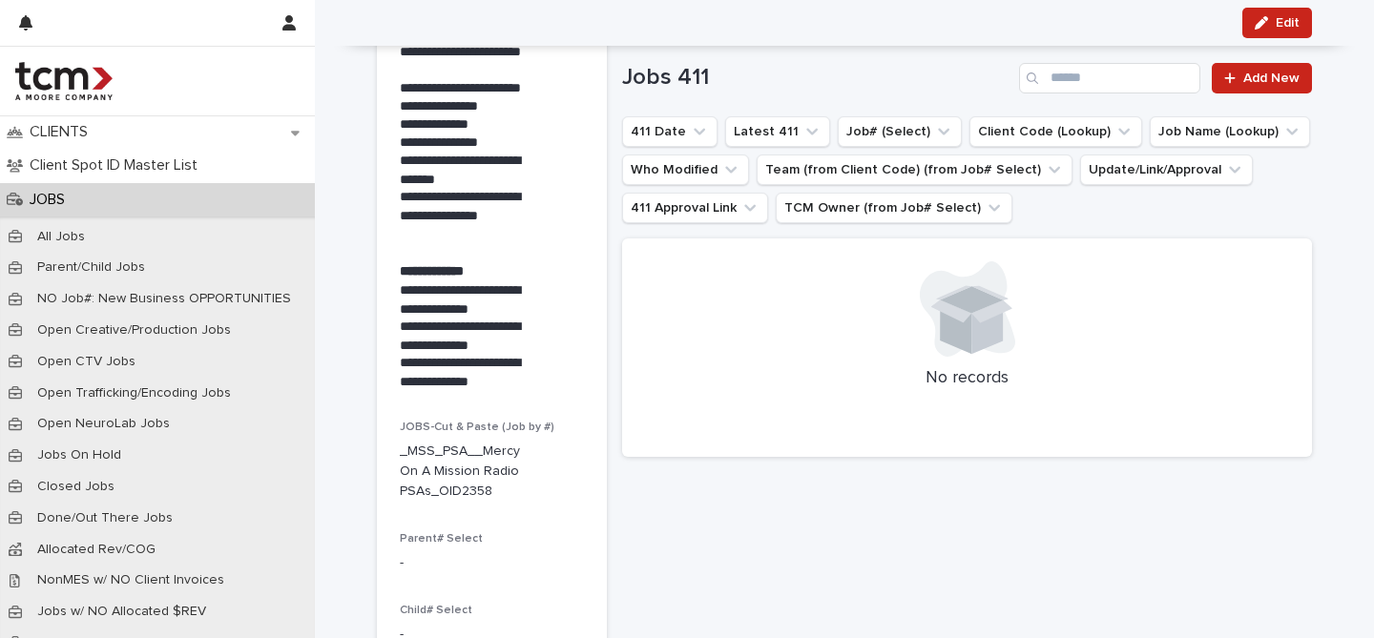
scroll to position [502, 0]
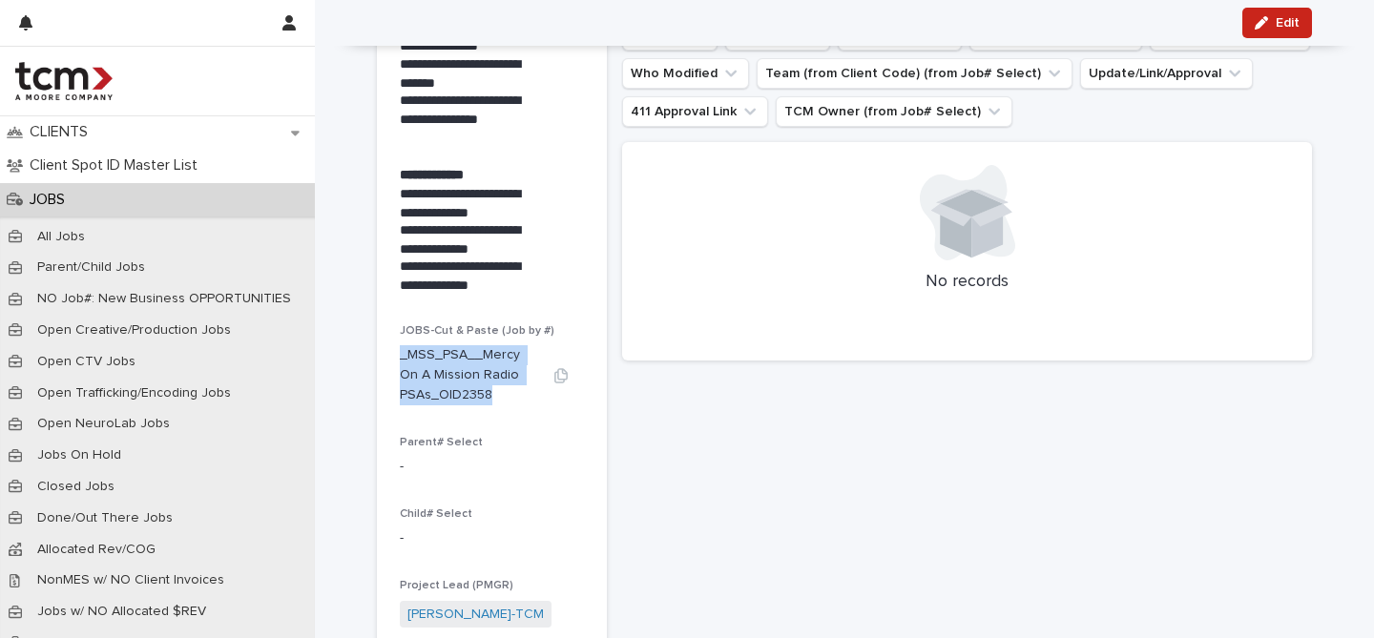
drag, startPoint x: 392, startPoint y: 345, endPoint x: 498, endPoint y: 379, distance: 111.1
click at [498, 379] on p "_MSS_PSA__Mercy On A Mission Radio PSAs_OID2358" at bounding box center [469, 374] width 138 height 59
copy p "_MSS_PSA__Mercy On A Mission Radio PSAs_OID2358"
click at [409, 185] on p "**********" at bounding box center [469, 203] width 138 height 36
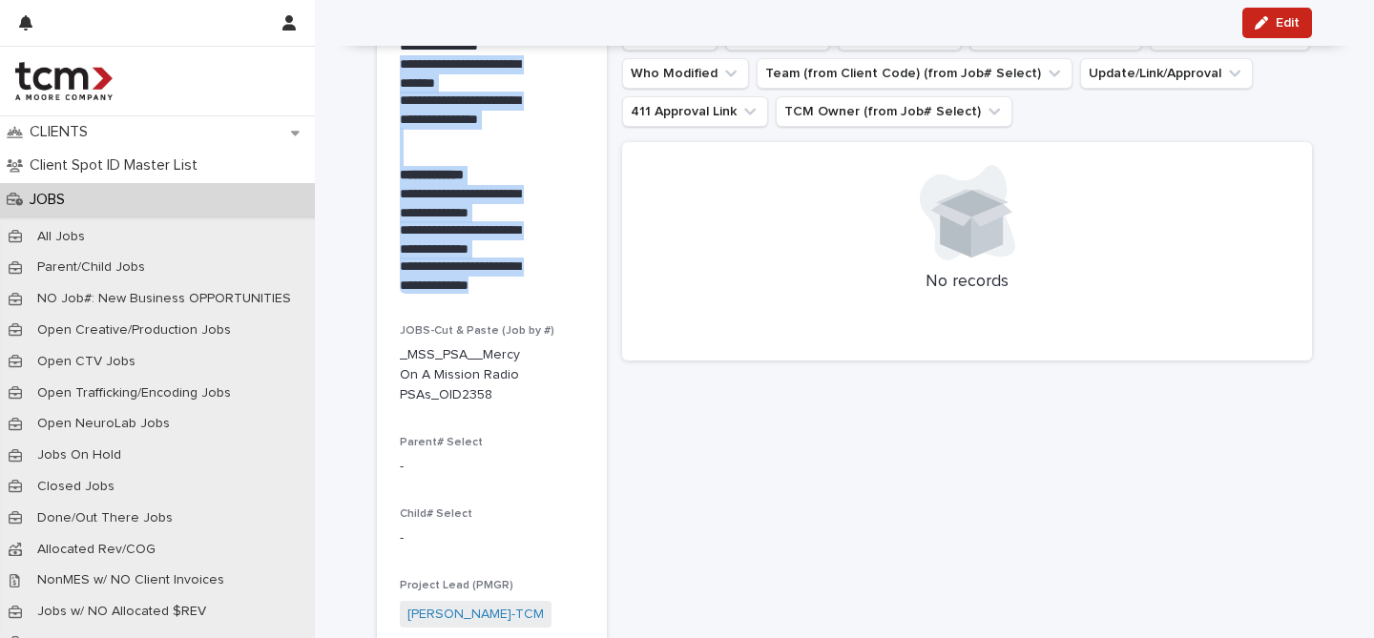
drag, startPoint x: 534, startPoint y: 276, endPoint x: 393, endPoint y: 51, distance: 265.8
click at [400, 51] on div "**********" at bounding box center [492, 46] width 184 height 495
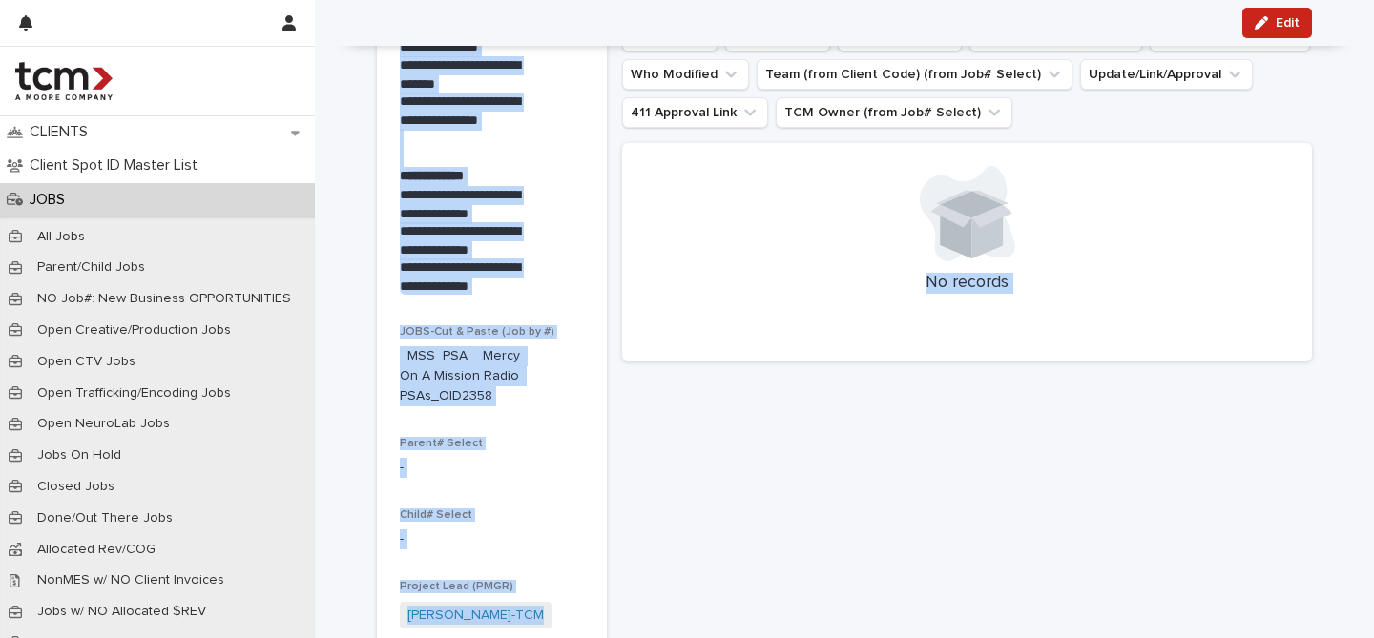
scroll to position [544, 0]
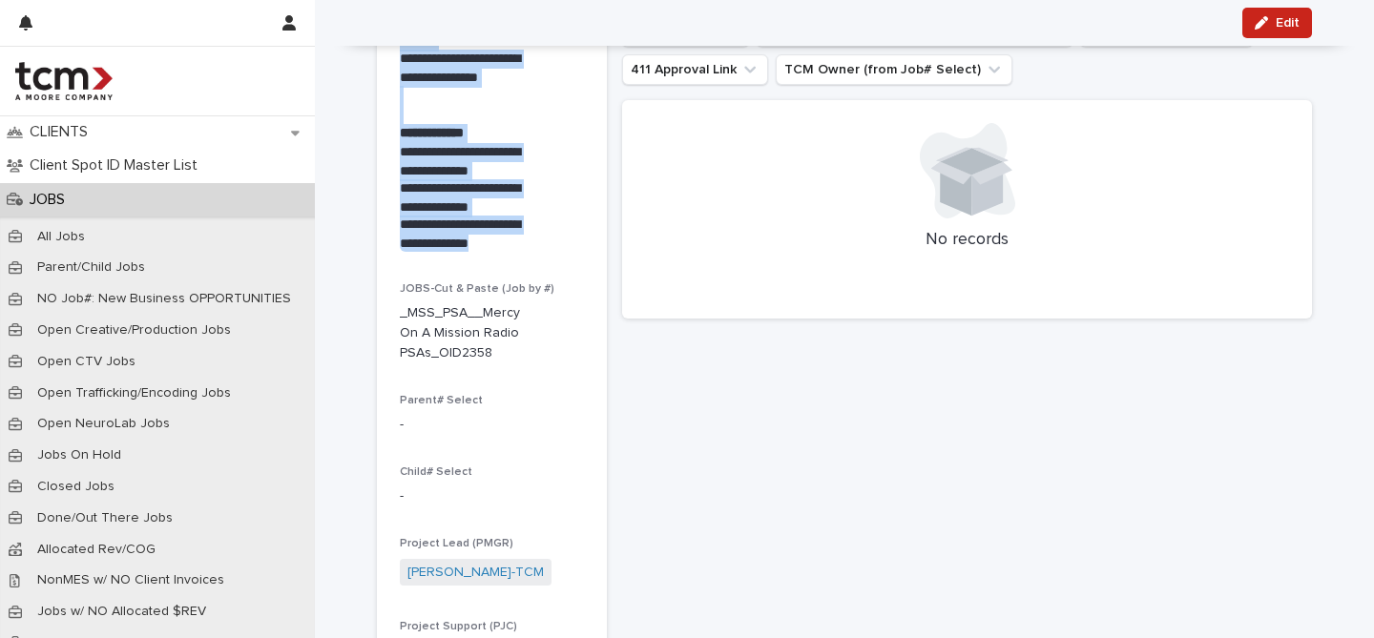
drag, startPoint x: 391, startPoint y: 138, endPoint x: 529, endPoint y: 229, distance: 164.6
click at [529, 229] on section "**********" at bounding box center [492, 244] width 230 height 1388
copy div "**********"
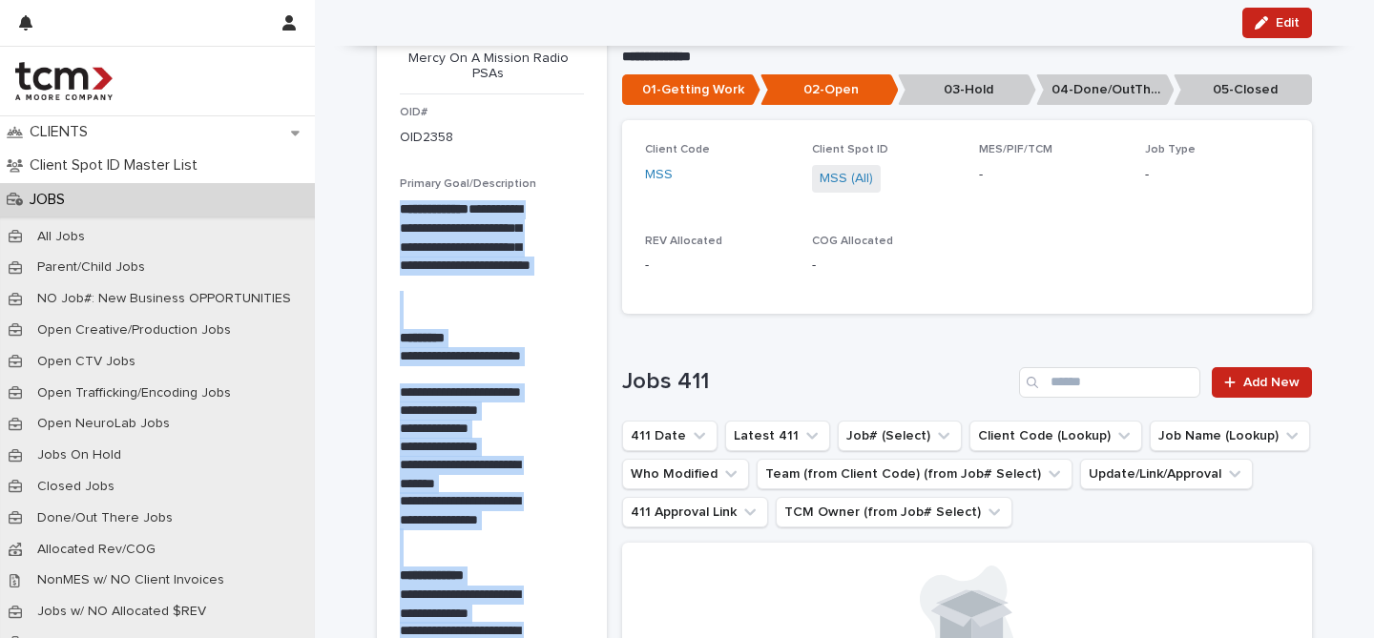
scroll to position [64, 0]
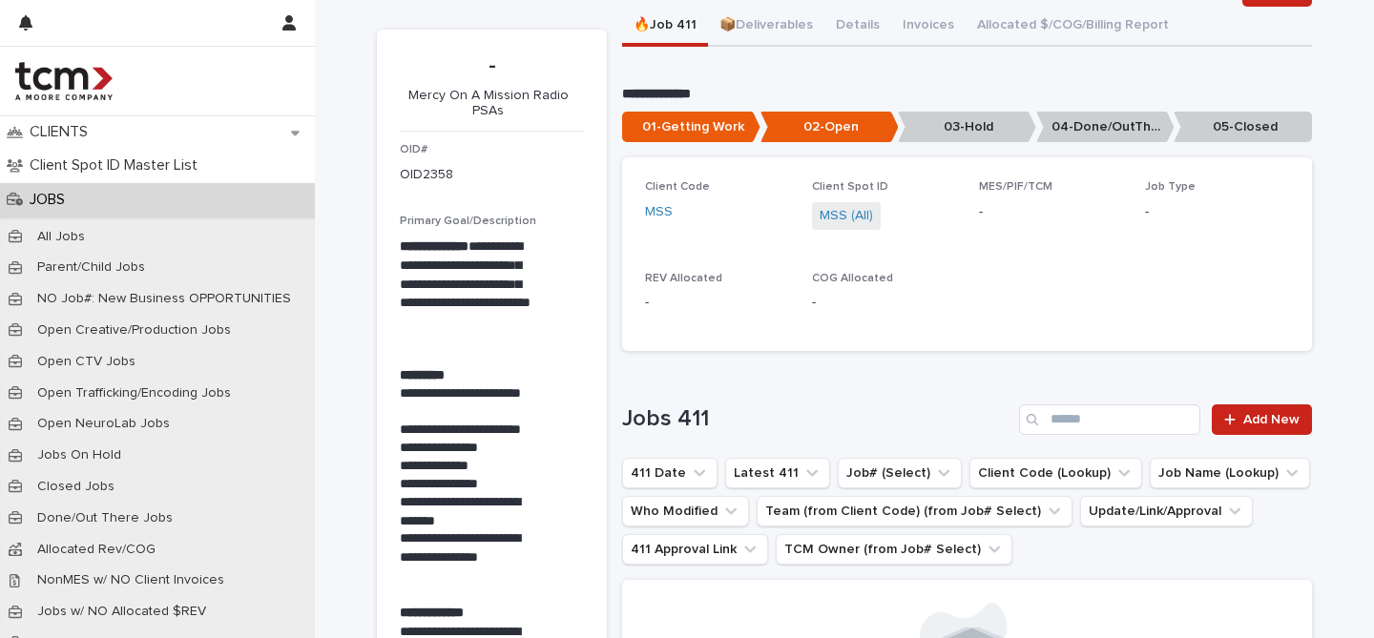
click at [495, 194] on div "OID# OID2358" at bounding box center [492, 171] width 184 height 56
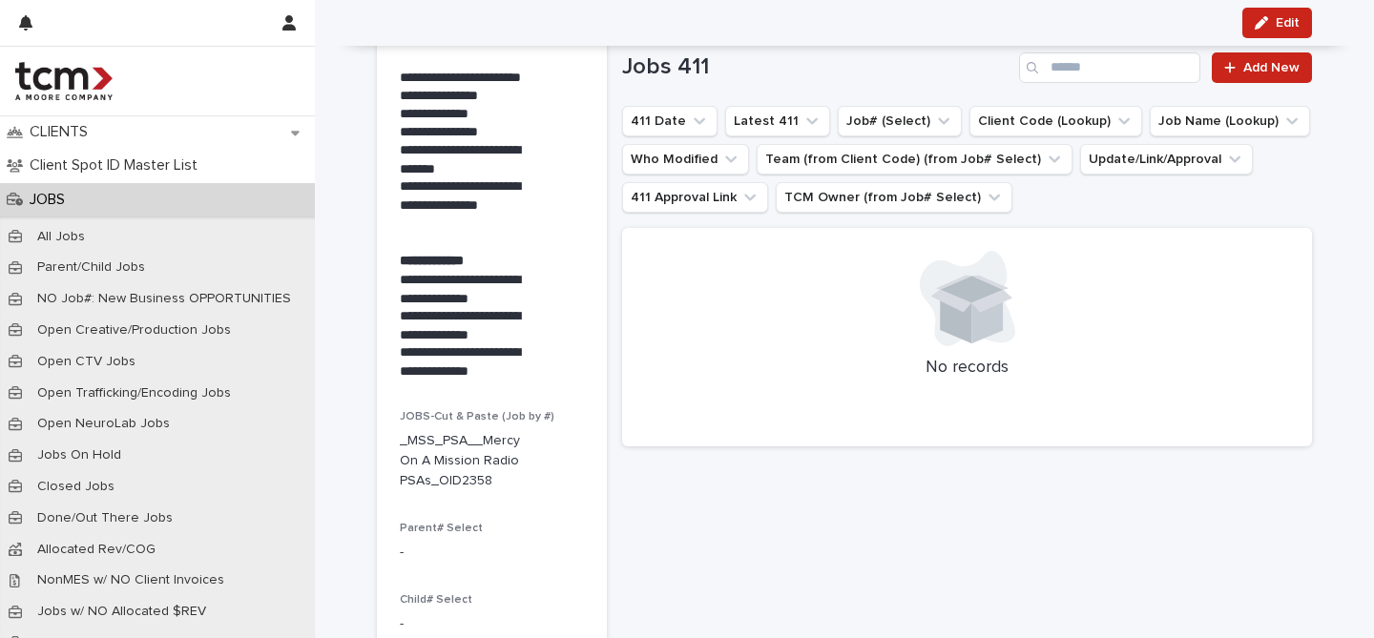
scroll to position [395, 0]
